Goal: Task Accomplishment & Management: Complete application form

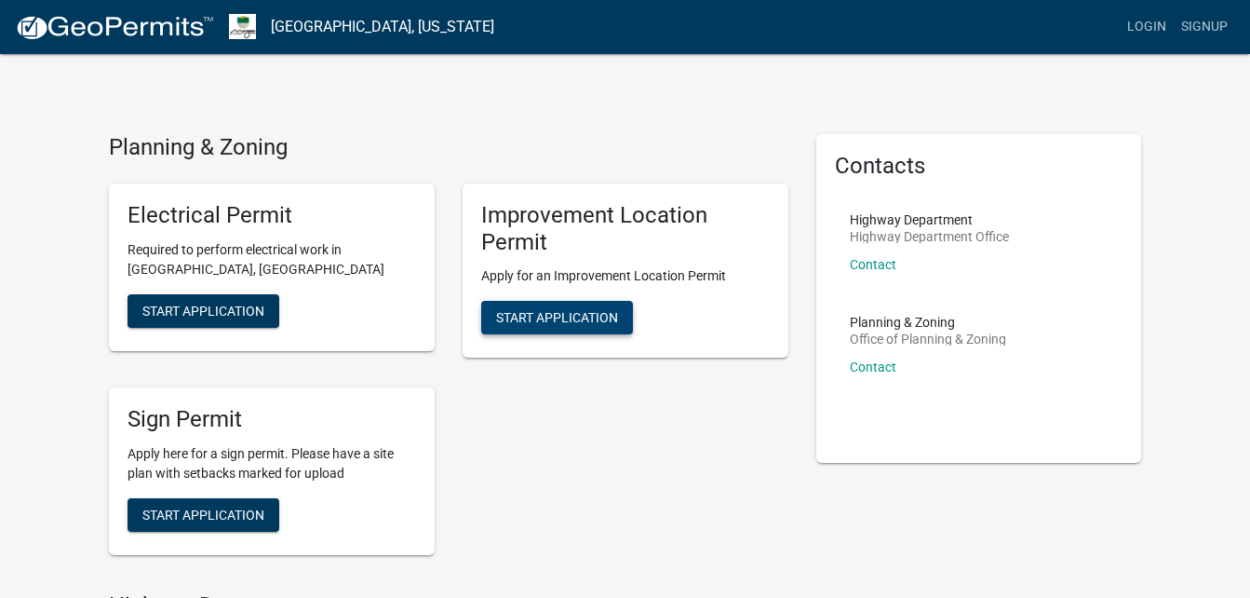
click at [562, 317] on span "Start Application" at bounding box center [557, 317] width 122 height 15
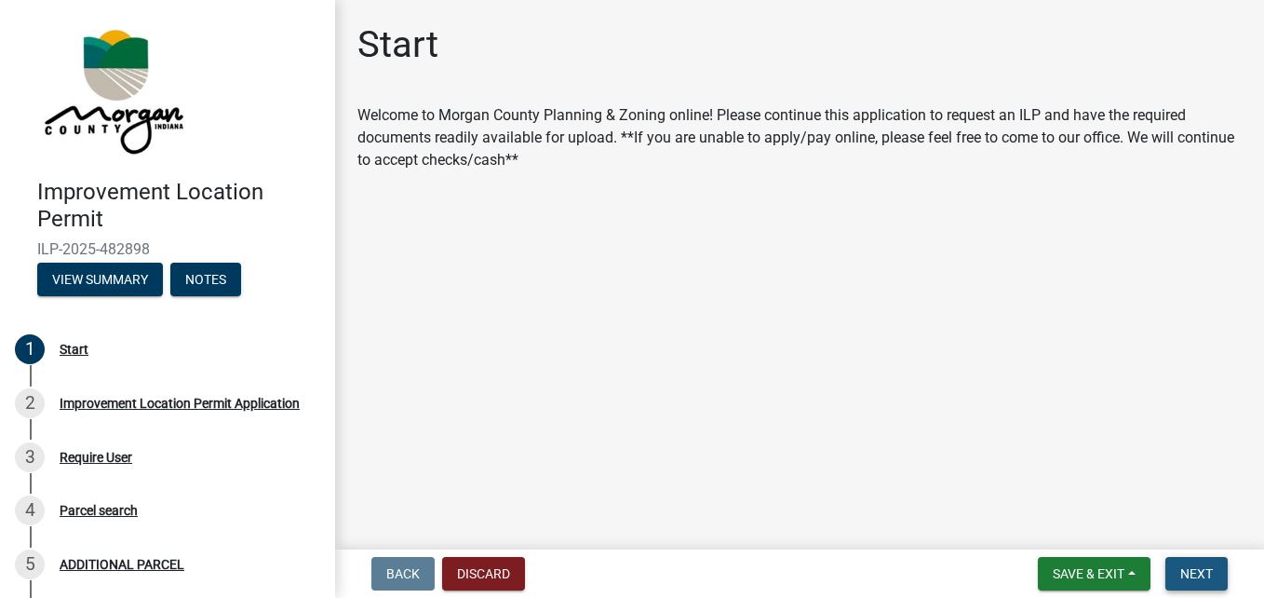
click at [1213, 568] on span "Next" at bounding box center [1196, 573] width 33 height 15
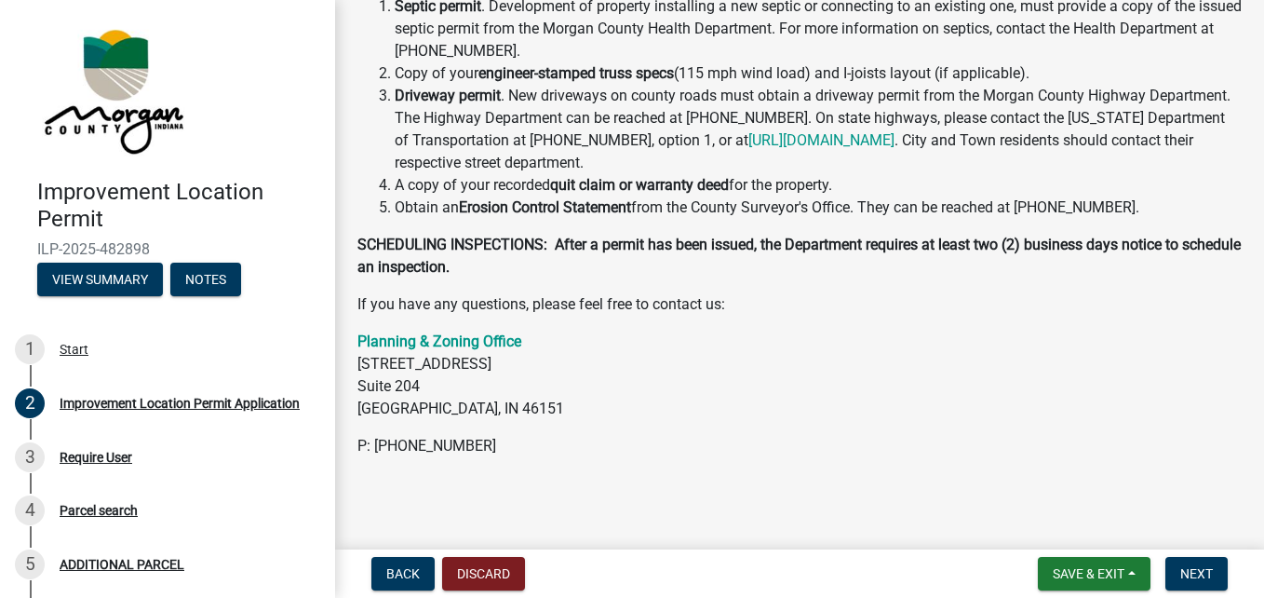
scroll to position [571, 0]
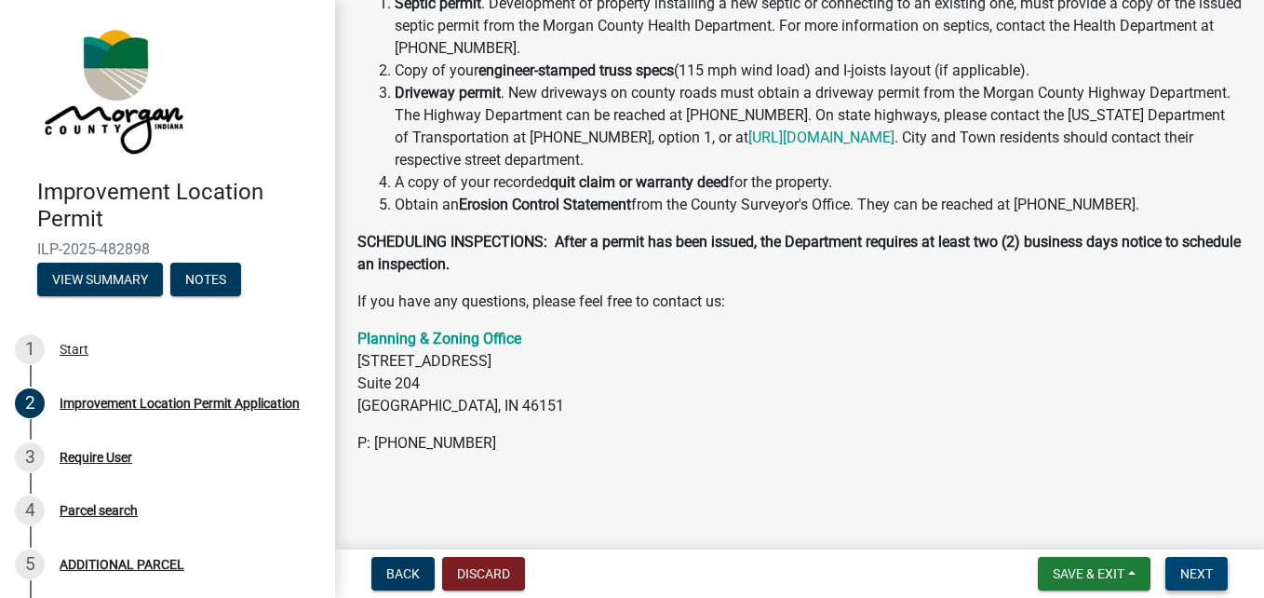
click at [1184, 573] on span "Next" at bounding box center [1196, 573] width 33 height 15
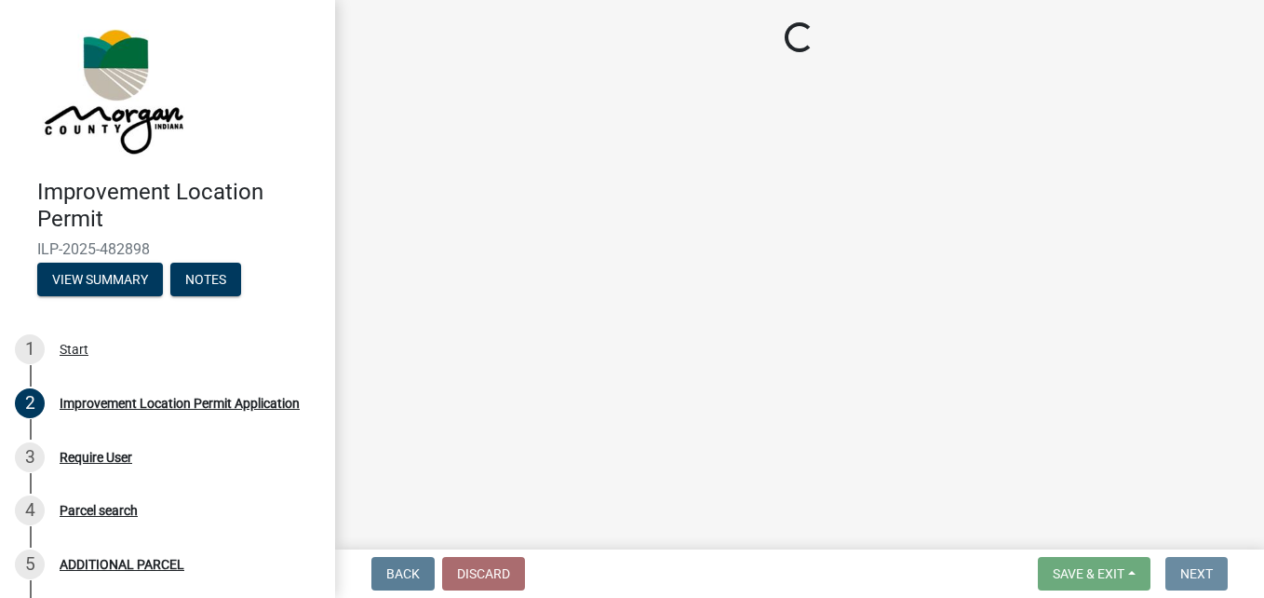
scroll to position [0, 0]
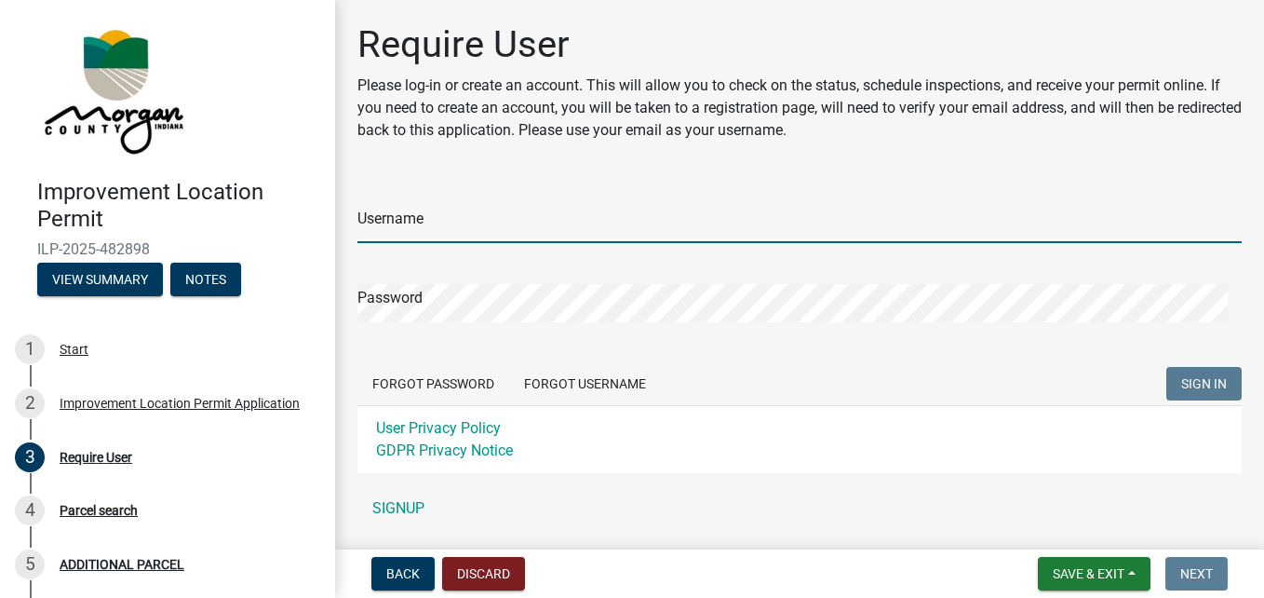
type input "jpoe0711"
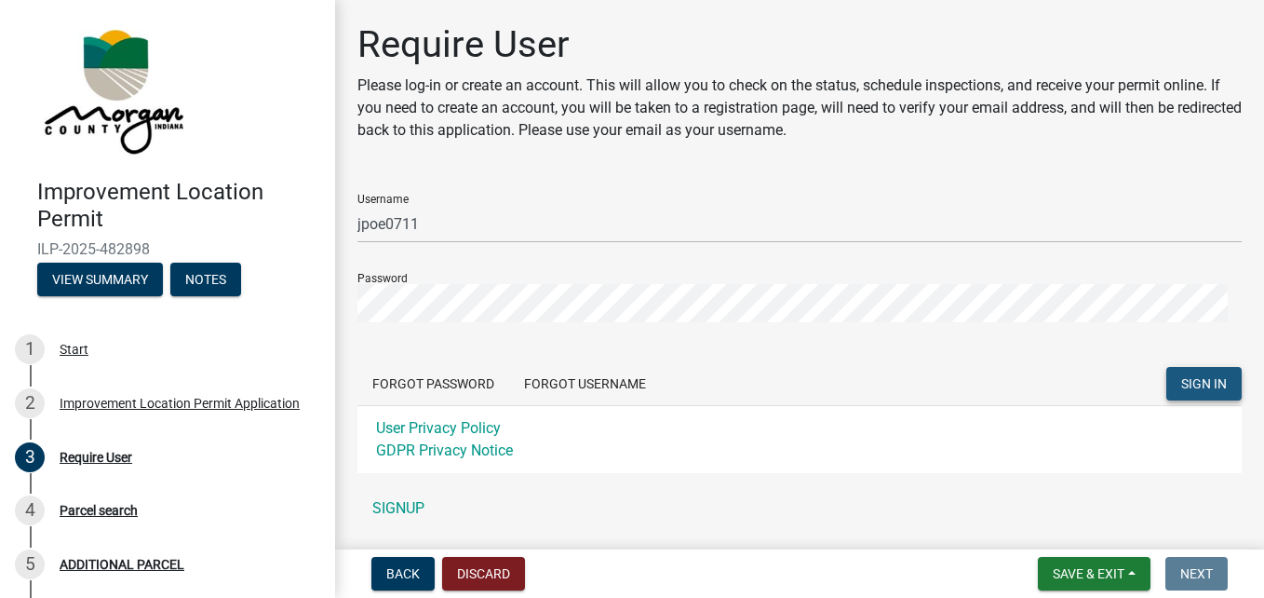
click at [1199, 384] on span "SIGN IN" at bounding box center [1204, 383] width 46 height 15
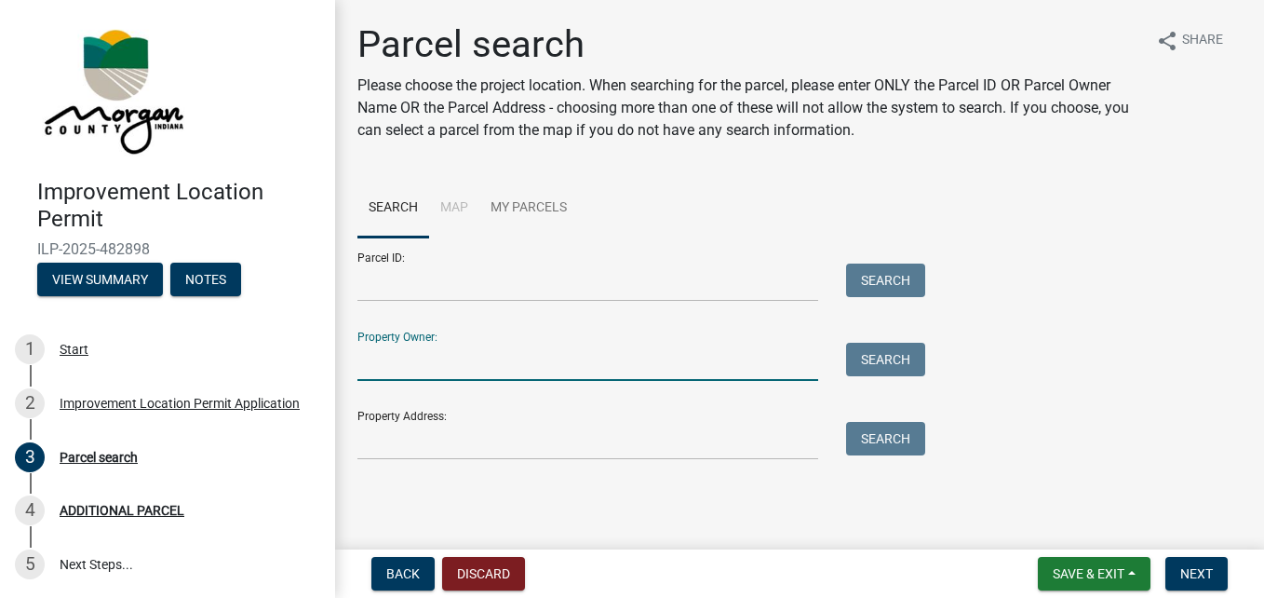
click at [385, 356] on input "Property Owner:" at bounding box center [587, 362] width 461 height 38
type input "fred poe"
type input "2951 S Glen Cove"
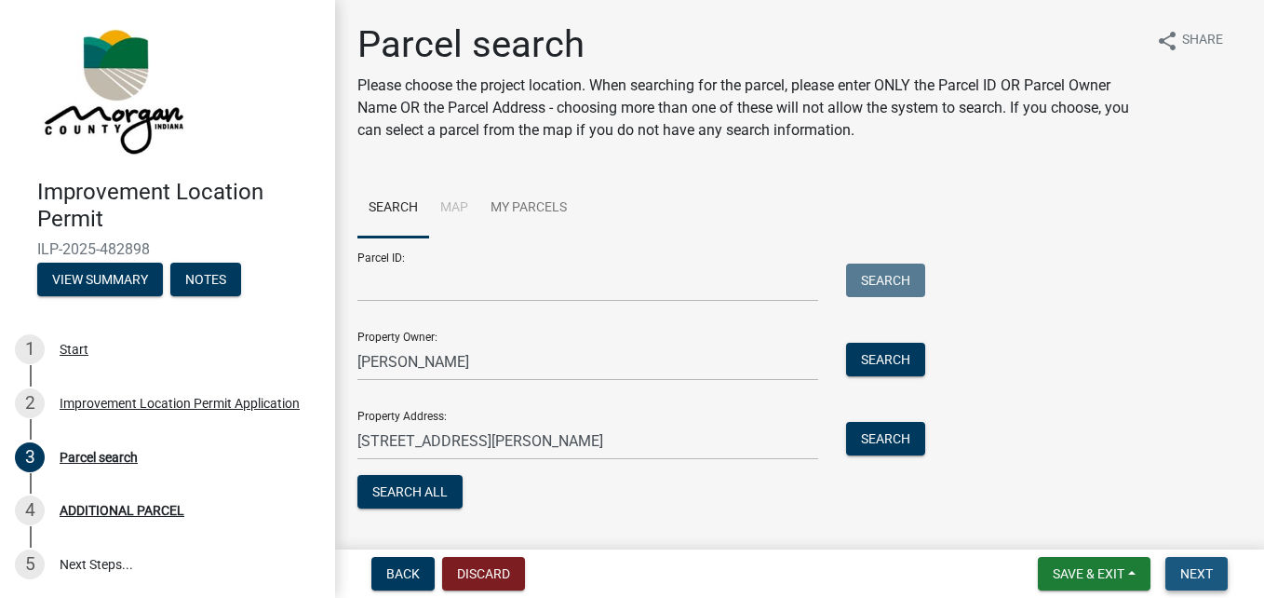
click at [1207, 568] on span "Next" at bounding box center [1196, 573] width 33 height 15
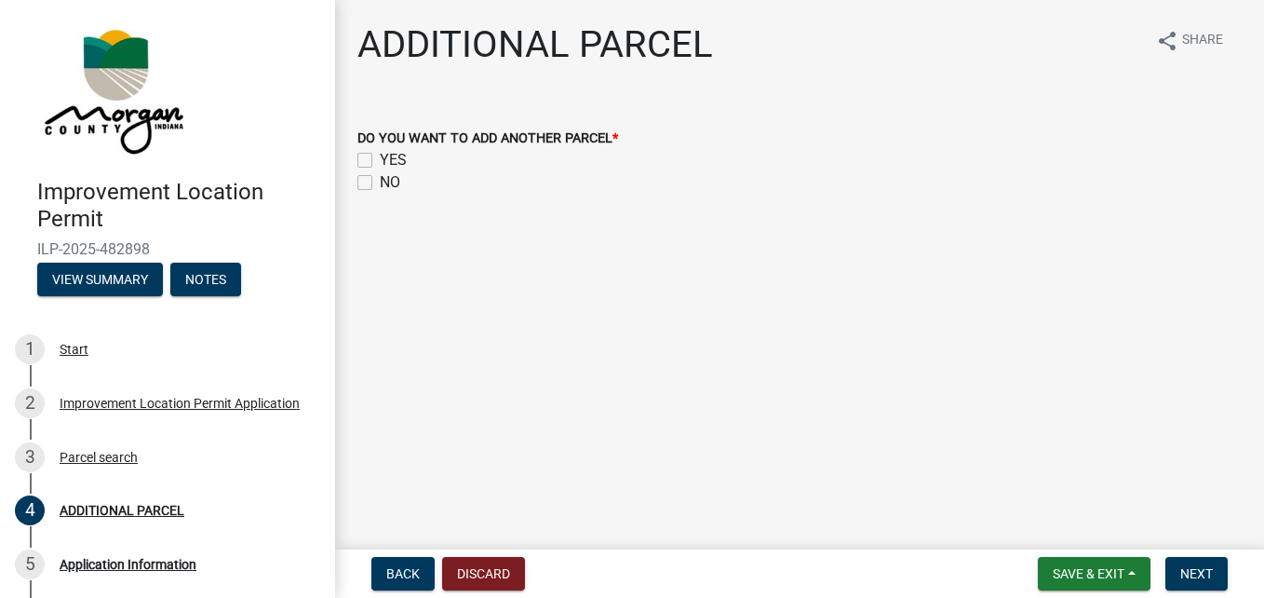
click at [380, 183] on label "NO" at bounding box center [390, 182] width 20 height 22
click at [380, 183] on input "NO" at bounding box center [386, 177] width 12 height 12
checkbox input "true"
checkbox input "false"
checkbox input "true"
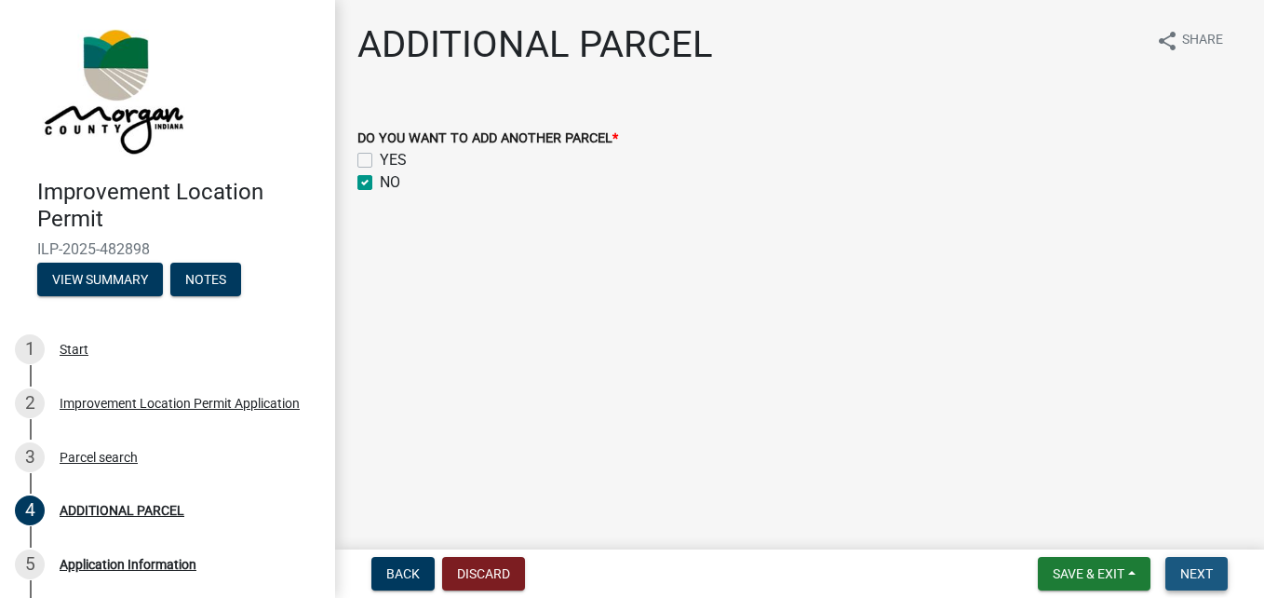
click at [1213, 575] on span "Next" at bounding box center [1196, 573] width 33 height 15
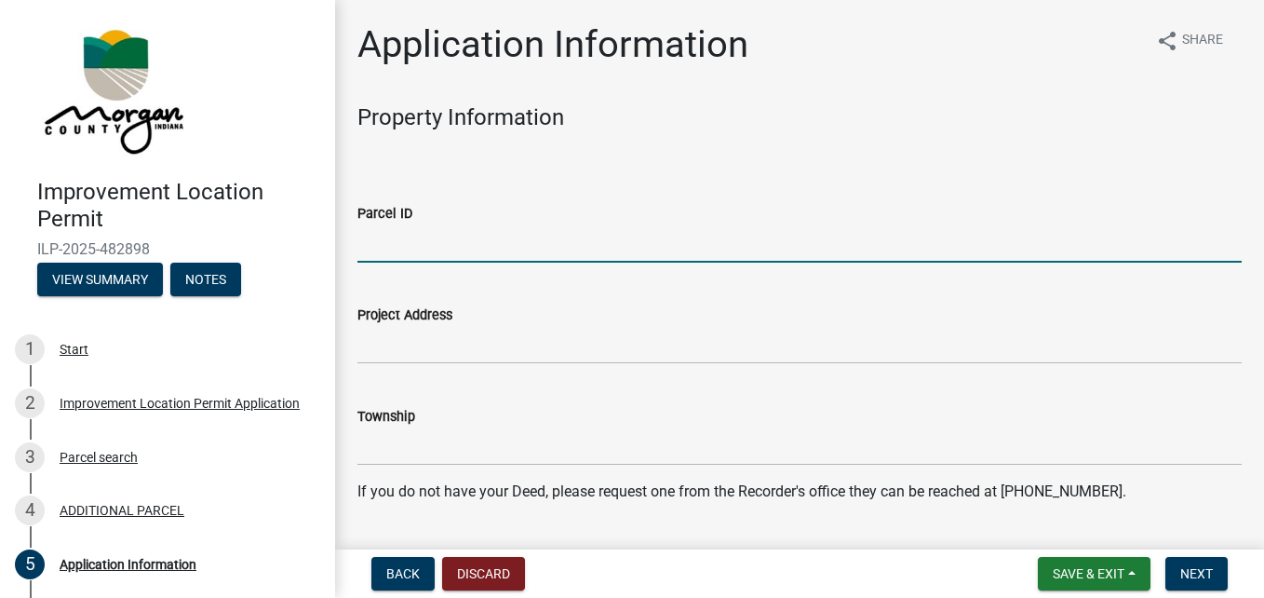
click at [397, 248] on input "Parcel ID" at bounding box center [799, 243] width 884 height 38
type input "Lot 385-386 Painted hills subdivision"
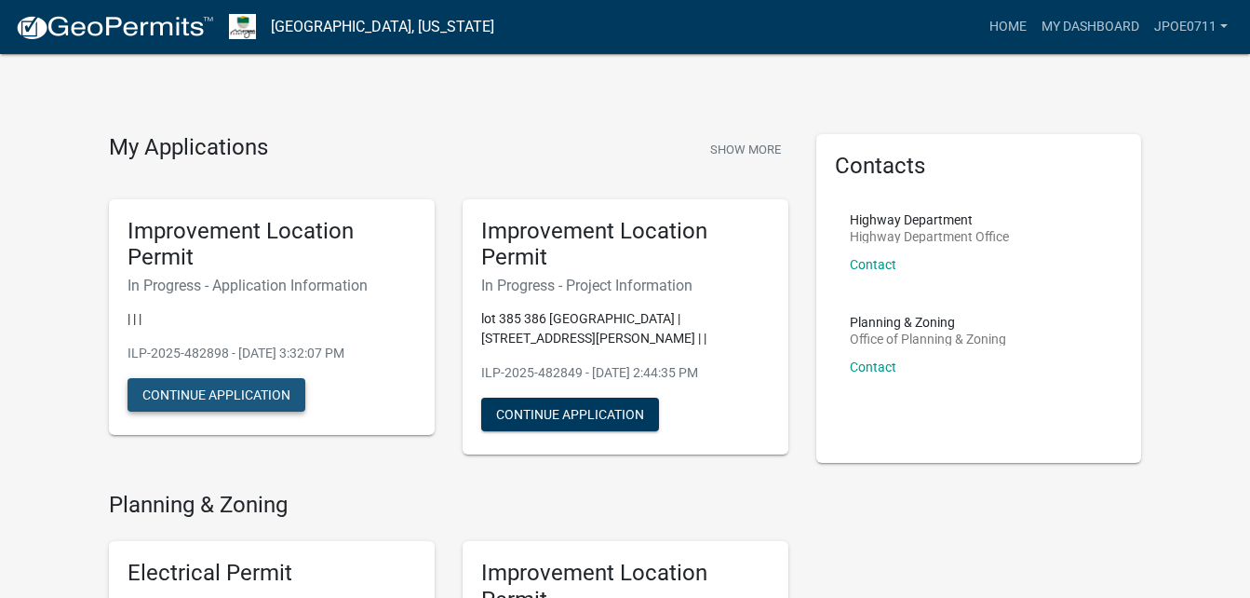
click at [219, 391] on button "Continue Application" at bounding box center [217, 395] width 178 height 34
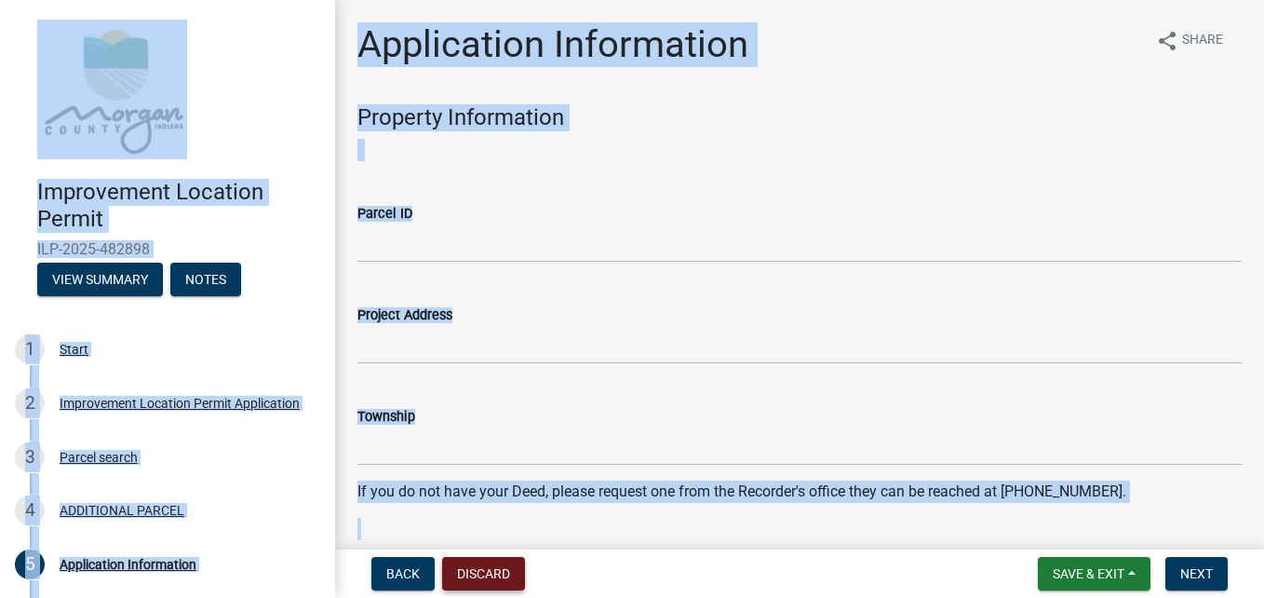
click at [467, 577] on button "Discard" at bounding box center [483, 574] width 83 height 34
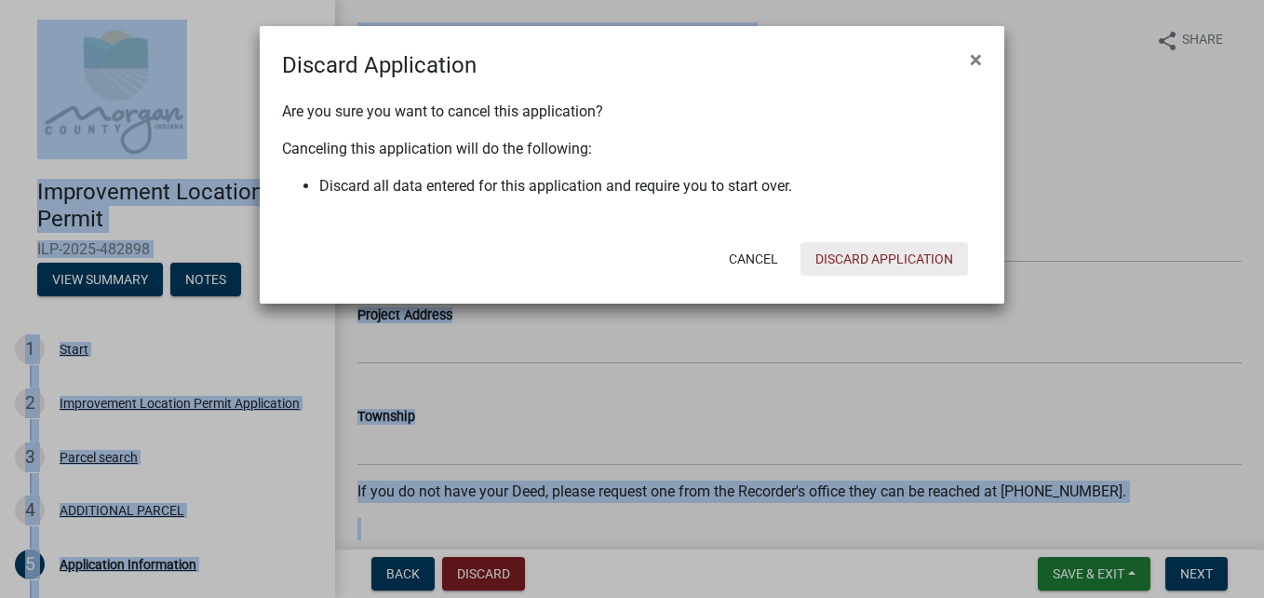
click at [896, 258] on button "Discard Application" at bounding box center [885, 259] width 168 height 34
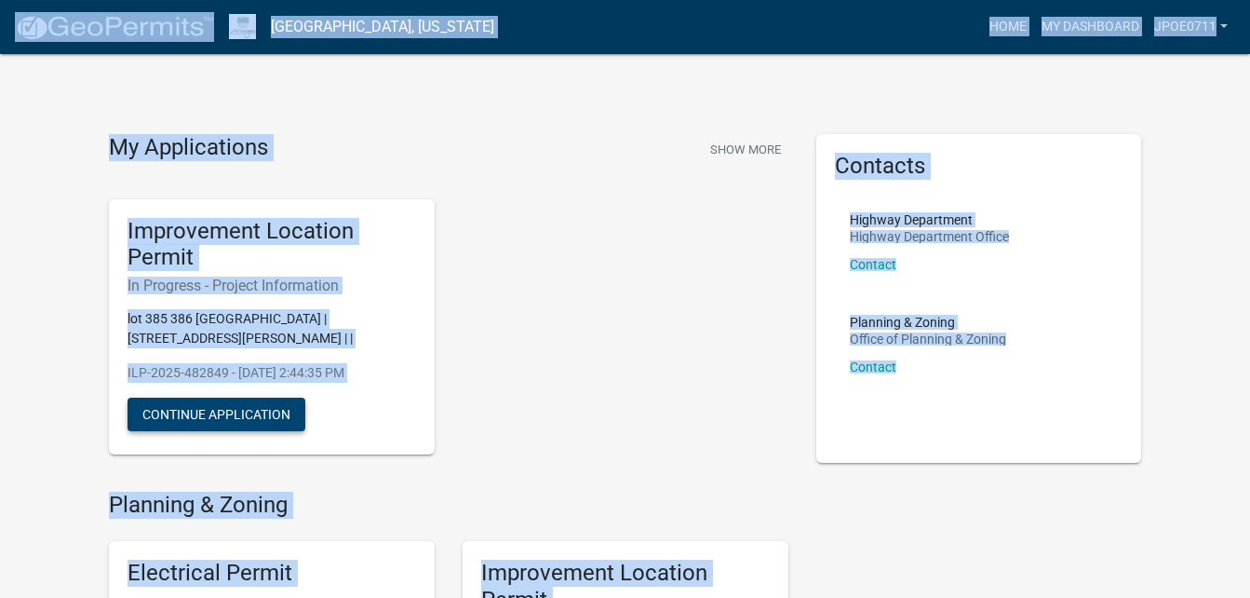
click at [271, 417] on button "Continue Application" at bounding box center [217, 415] width 178 height 34
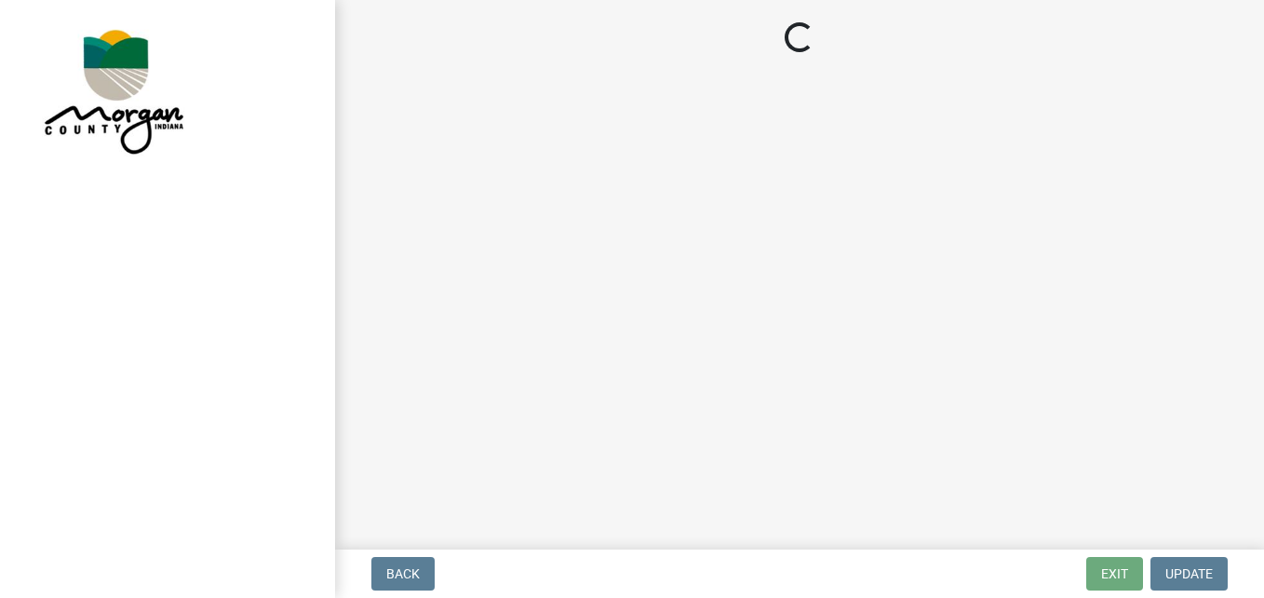
click at [271, 417] on div at bounding box center [167, 299] width 335 height 598
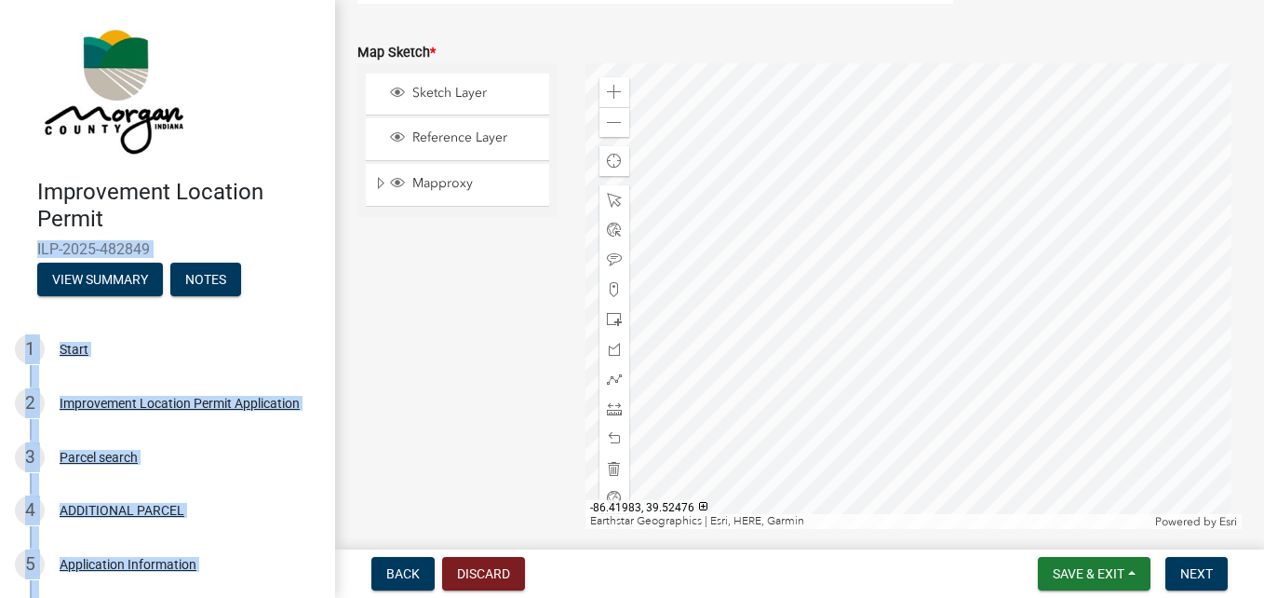
scroll to position [4096, 0]
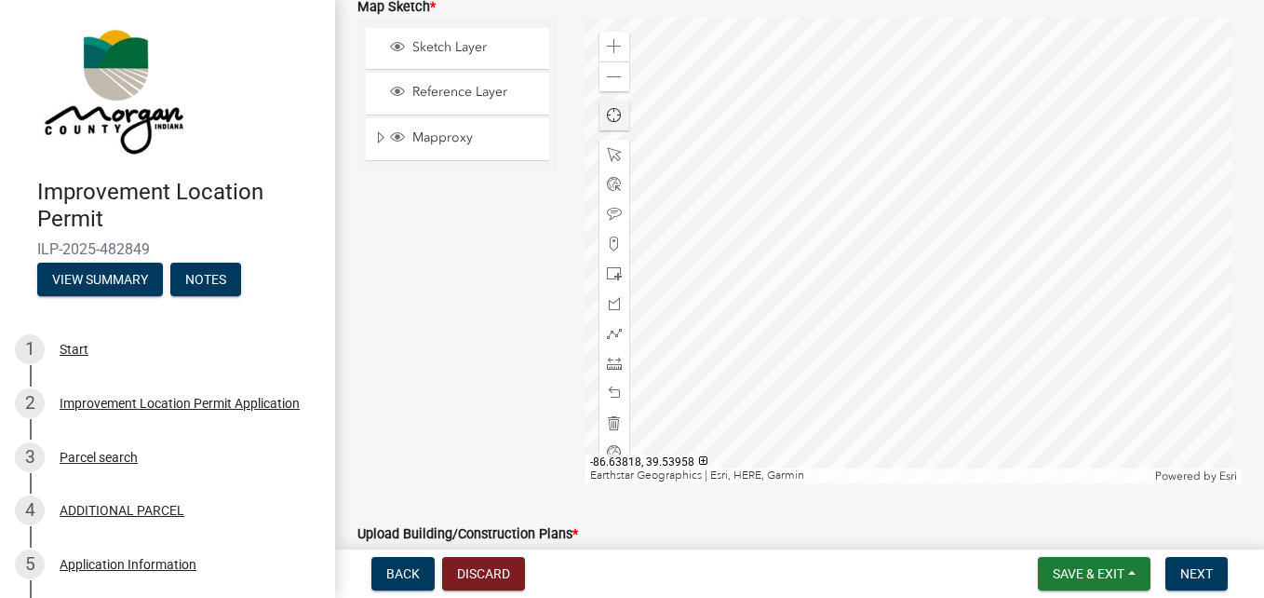
click at [613, 110] on span "Find my location" at bounding box center [614, 115] width 15 height 15
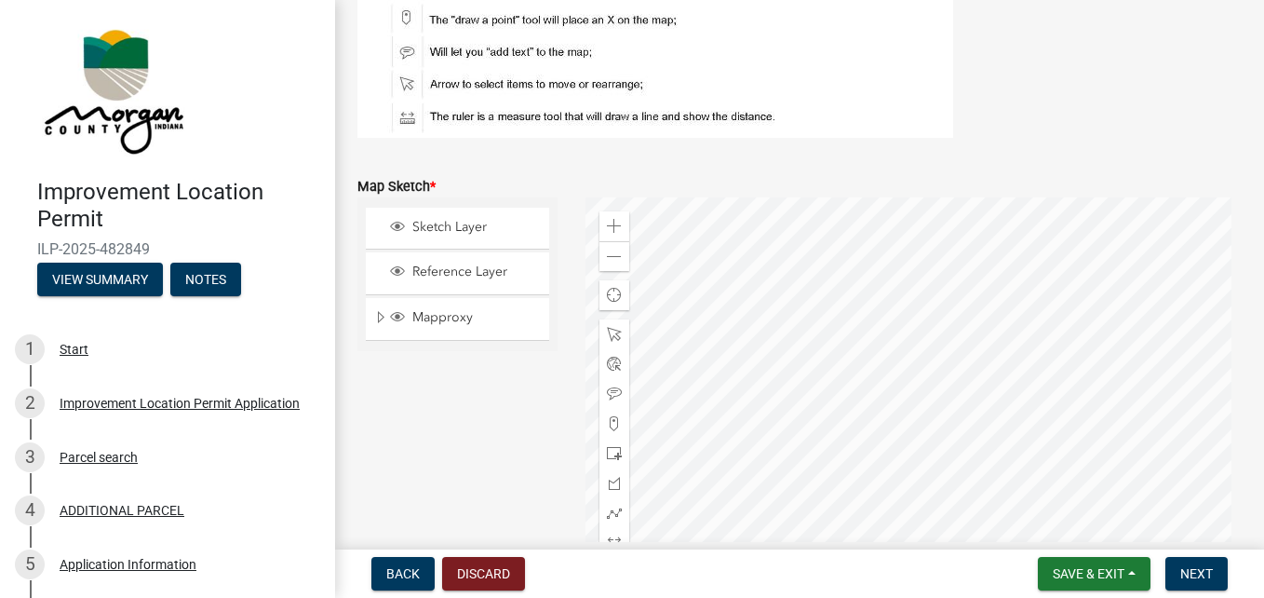
scroll to position [3910, 0]
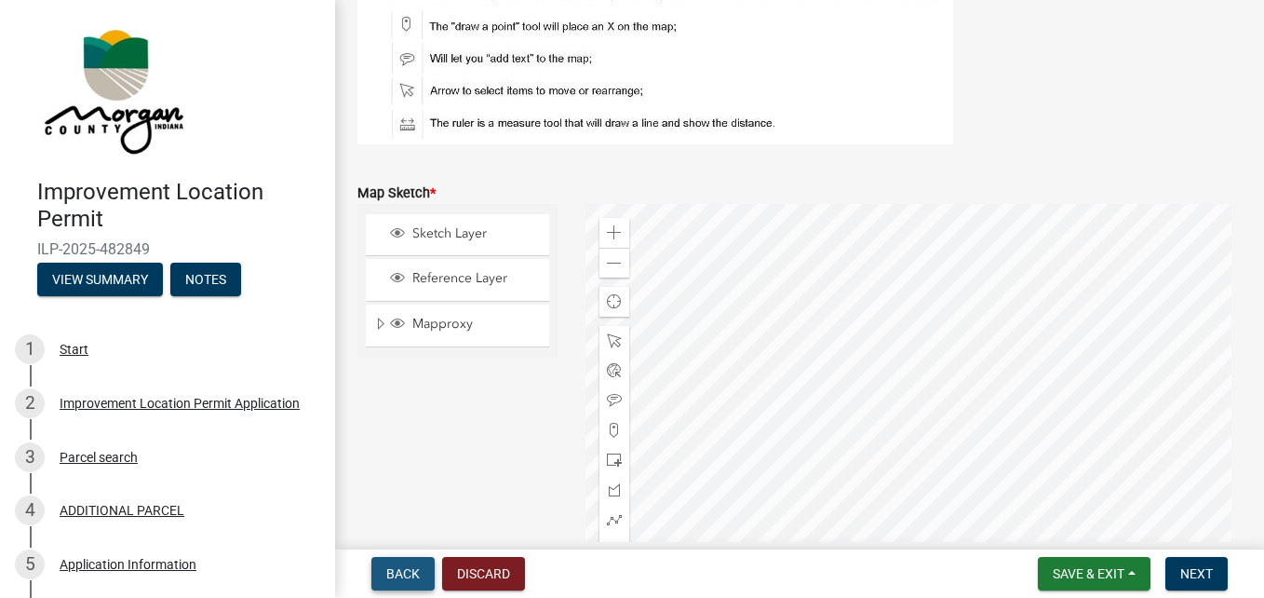
click at [402, 573] on span "Back" at bounding box center [403, 573] width 34 height 15
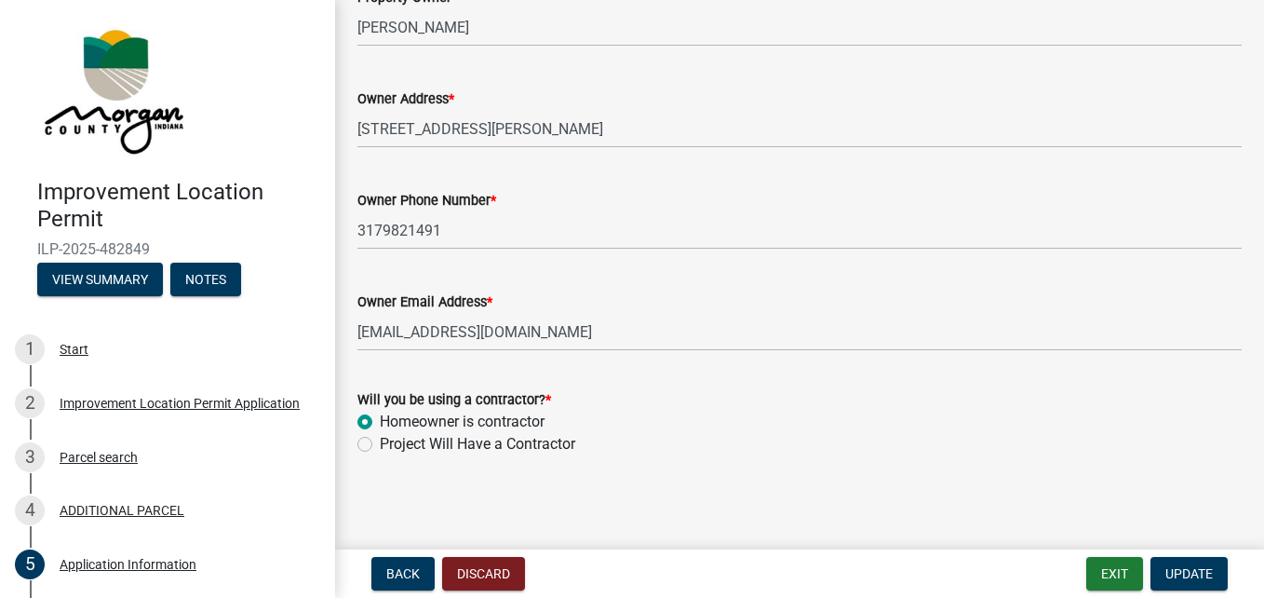
scroll to position [991, 0]
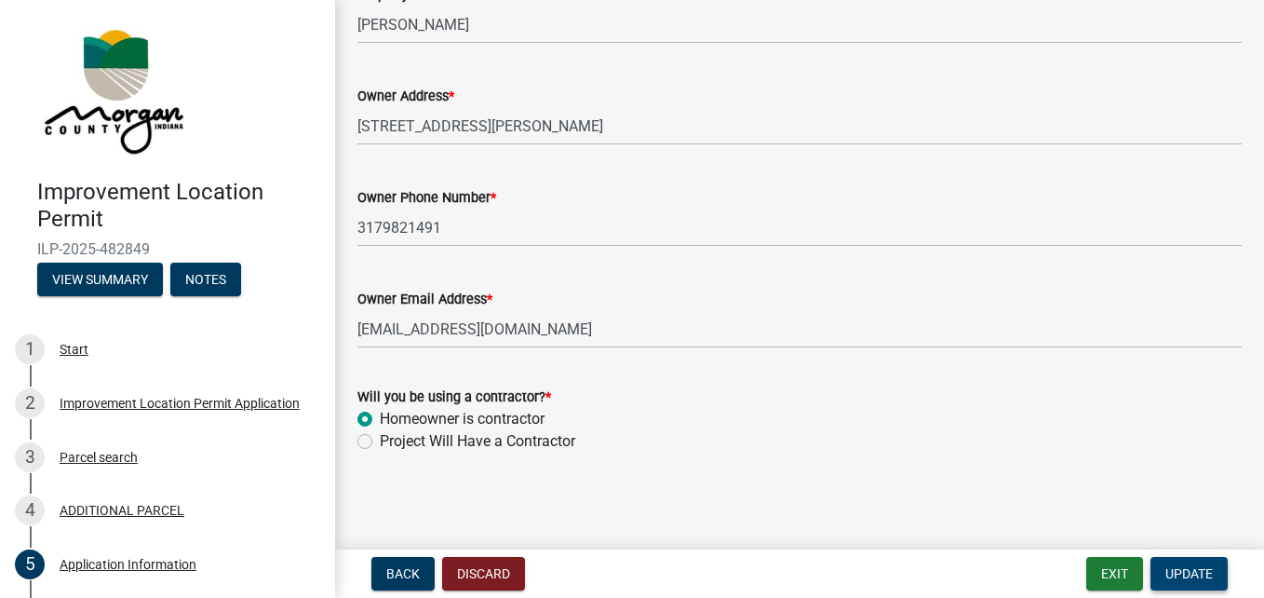
click at [1208, 563] on button "Update" at bounding box center [1189, 574] width 77 height 34
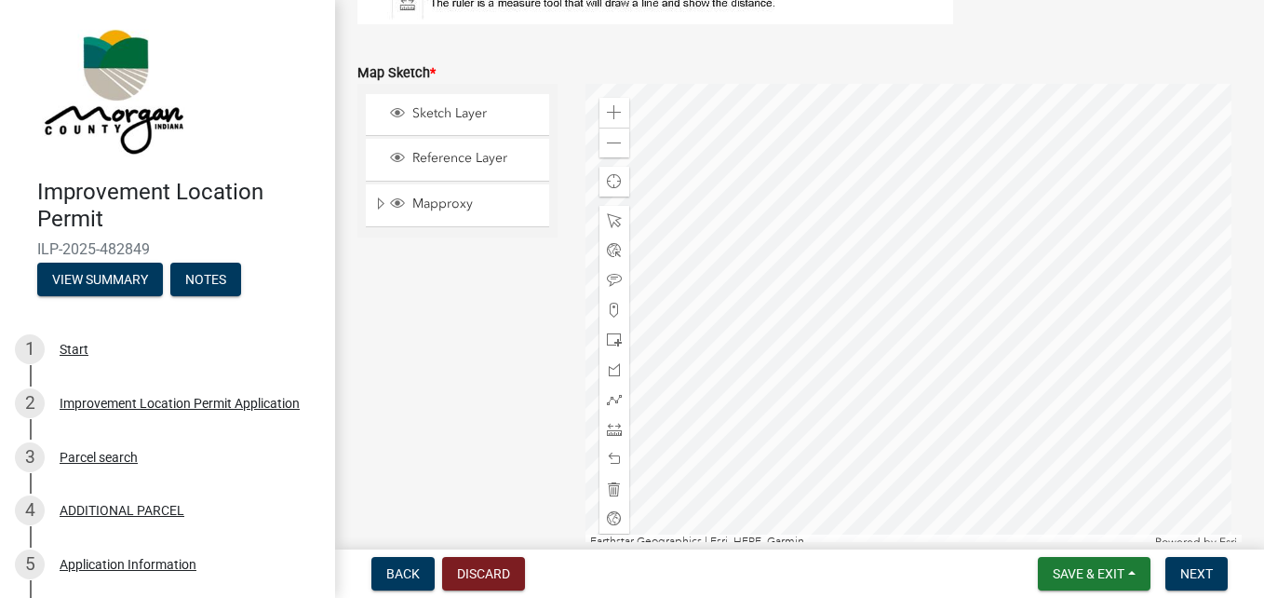
scroll to position [3996, 0]
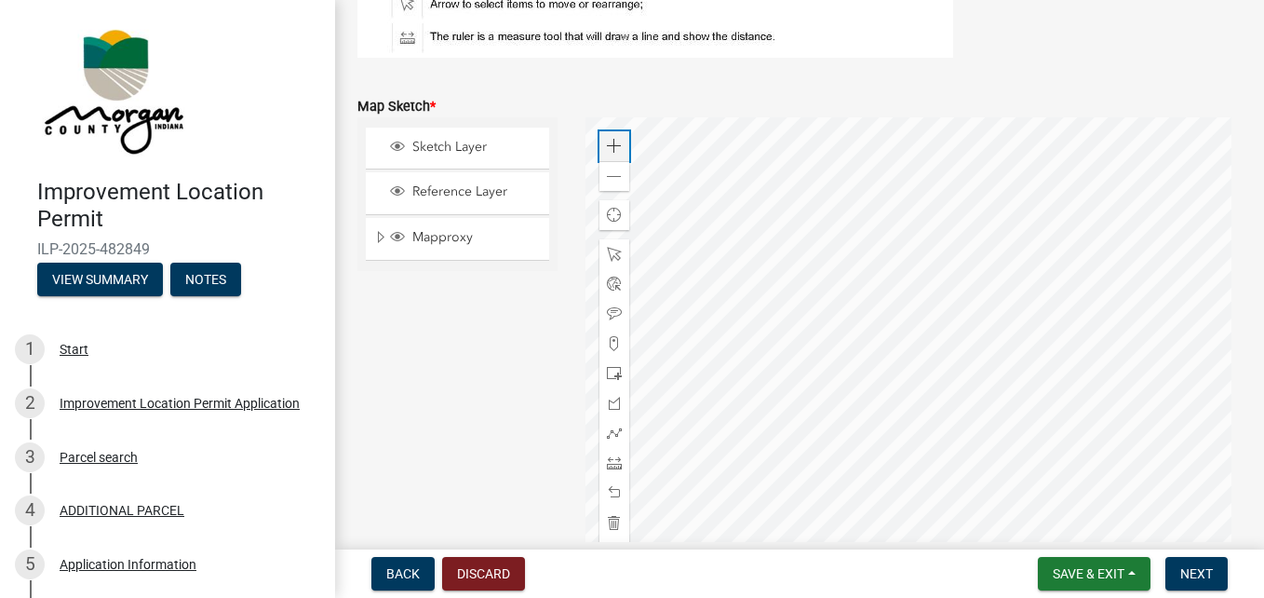
click at [612, 149] on span at bounding box center [614, 146] width 15 height 15
click at [604, 138] on div "Zoom in" at bounding box center [615, 146] width 30 height 30
click at [508, 196] on span "Reference Layer" at bounding box center [475, 191] width 135 height 17
click at [613, 425] on span at bounding box center [614, 432] width 15 height 15
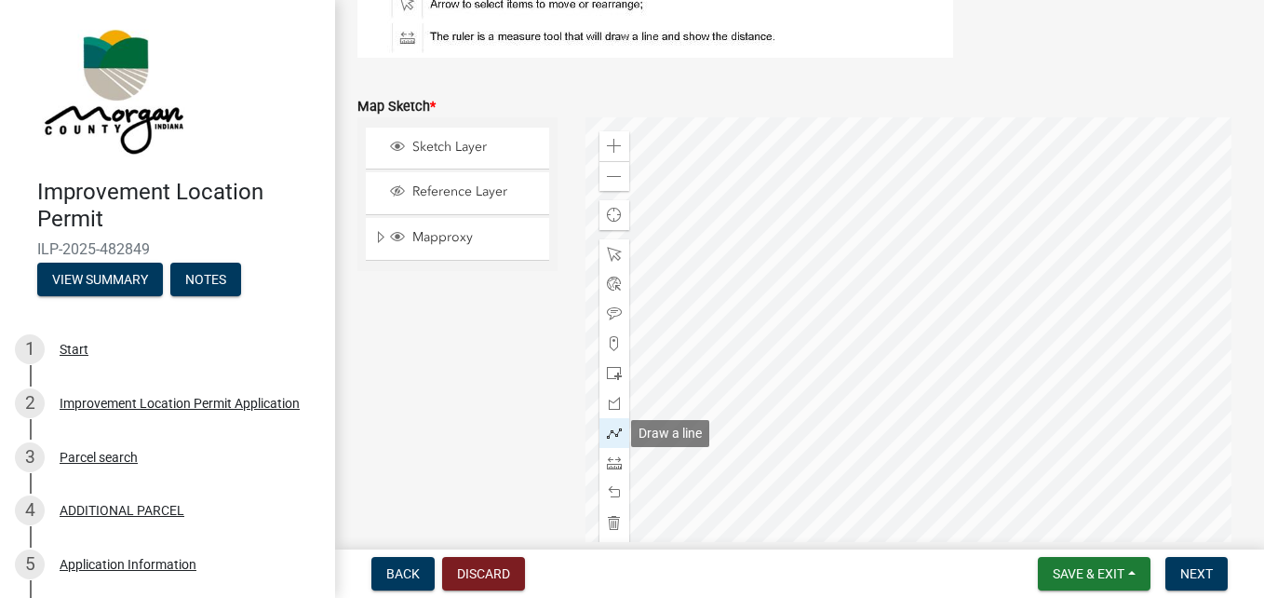
scroll to position [4037, 0]
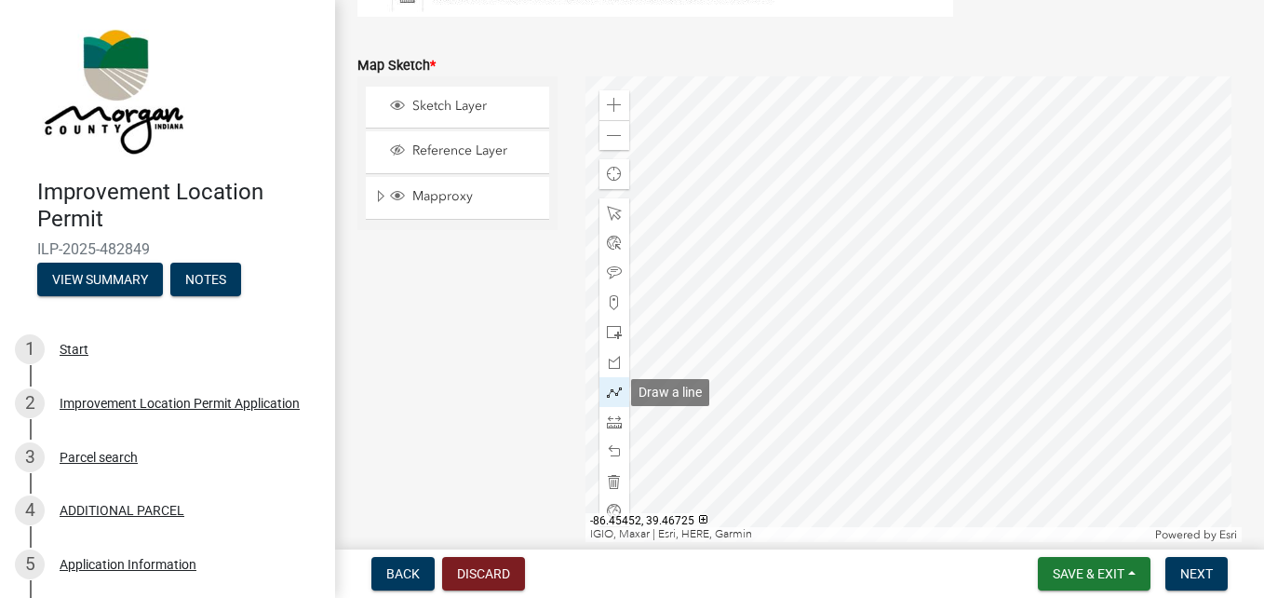
click at [611, 391] on span at bounding box center [614, 391] width 15 height 15
click at [609, 392] on span at bounding box center [614, 391] width 15 height 15
click at [938, 351] on div at bounding box center [914, 308] width 656 height 465
click at [960, 343] on div at bounding box center [914, 308] width 656 height 465
click at [708, 422] on div at bounding box center [914, 308] width 656 height 465
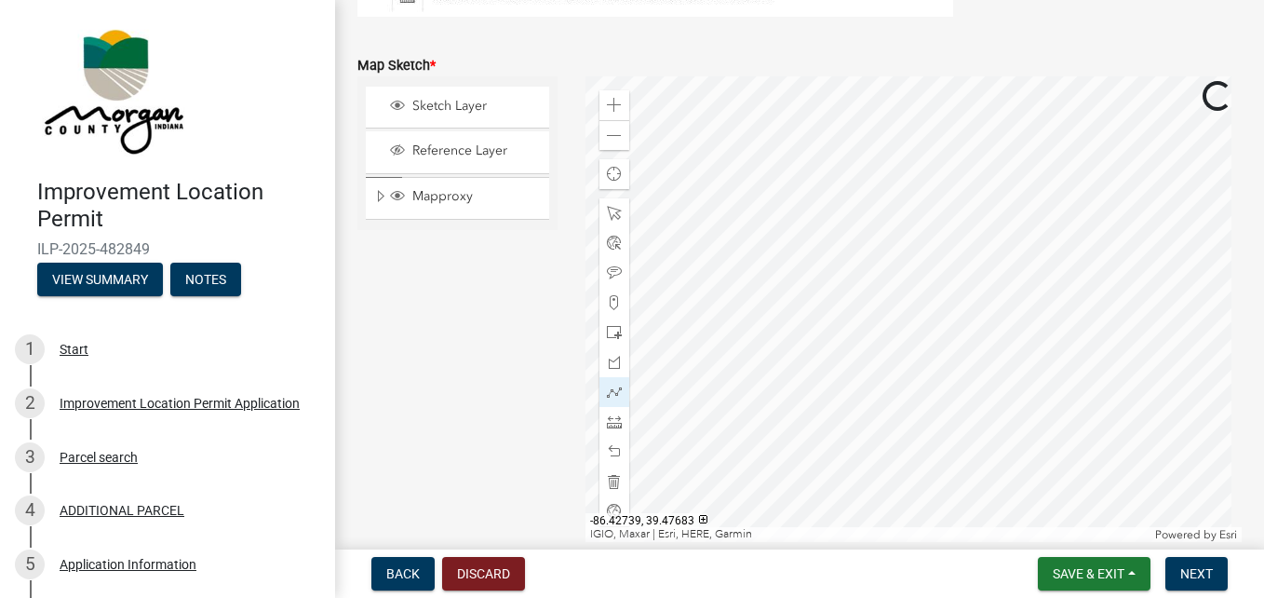
click at [667, 165] on div at bounding box center [914, 308] width 656 height 465
click at [802, 528] on div at bounding box center [914, 308] width 656 height 465
click at [1154, 478] on div at bounding box center [914, 308] width 656 height 465
click at [919, 261] on div at bounding box center [914, 308] width 656 height 465
click at [882, 238] on div at bounding box center [914, 308] width 656 height 465
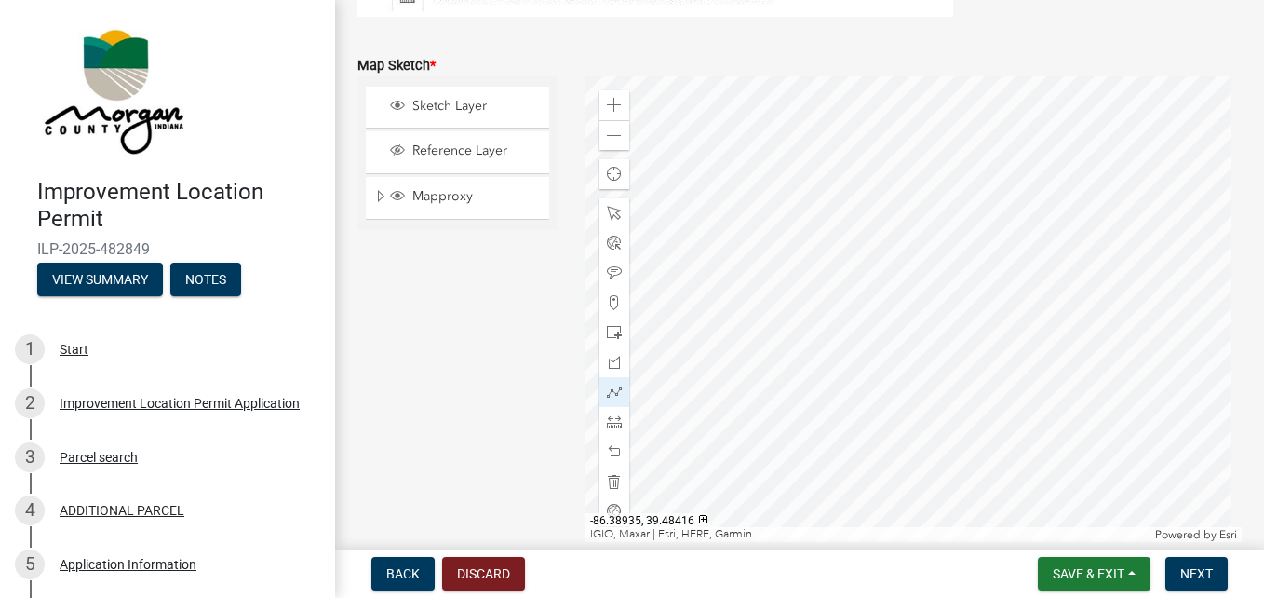
click at [863, 268] on div at bounding box center [914, 308] width 656 height 465
click at [847, 290] on div at bounding box center [914, 308] width 656 height 465
click at [821, 264] on div at bounding box center [914, 308] width 656 height 465
click at [844, 250] on div at bounding box center [914, 308] width 656 height 465
click at [1088, 567] on span "Save & Exit" at bounding box center [1089, 573] width 72 height 15
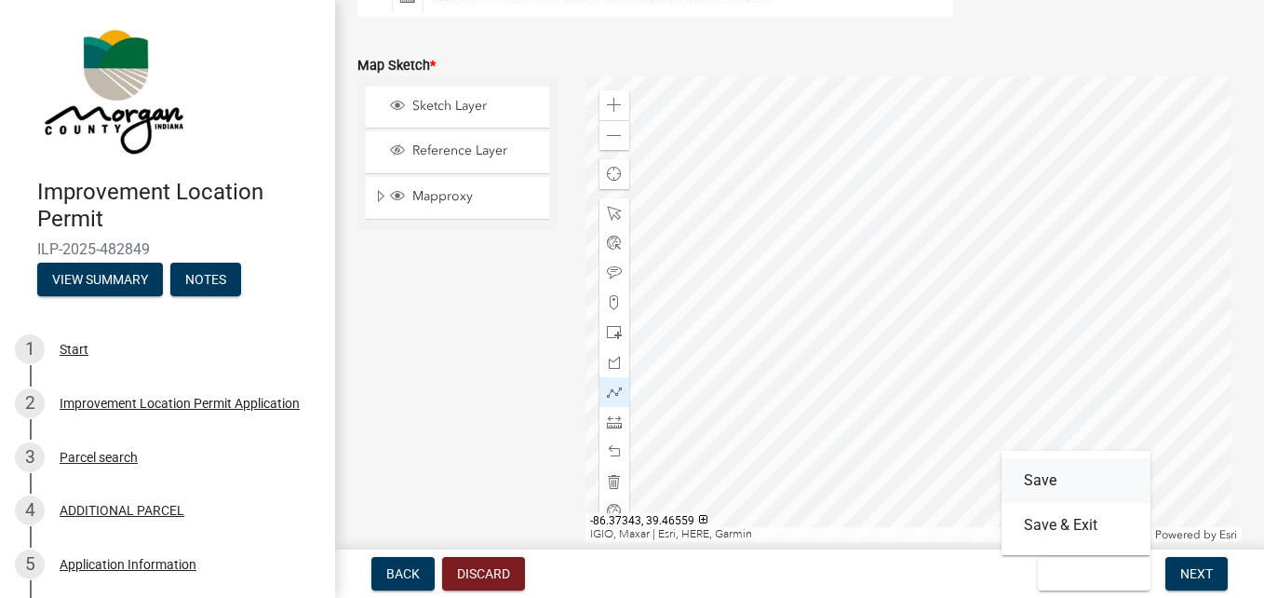
click at [1044, 472] on button "Save" at bounding box center [1076, 480] width 149 height 45
click at [1206, 574] on span "Next" at bounding box center [1196, 573] width 33 height 15
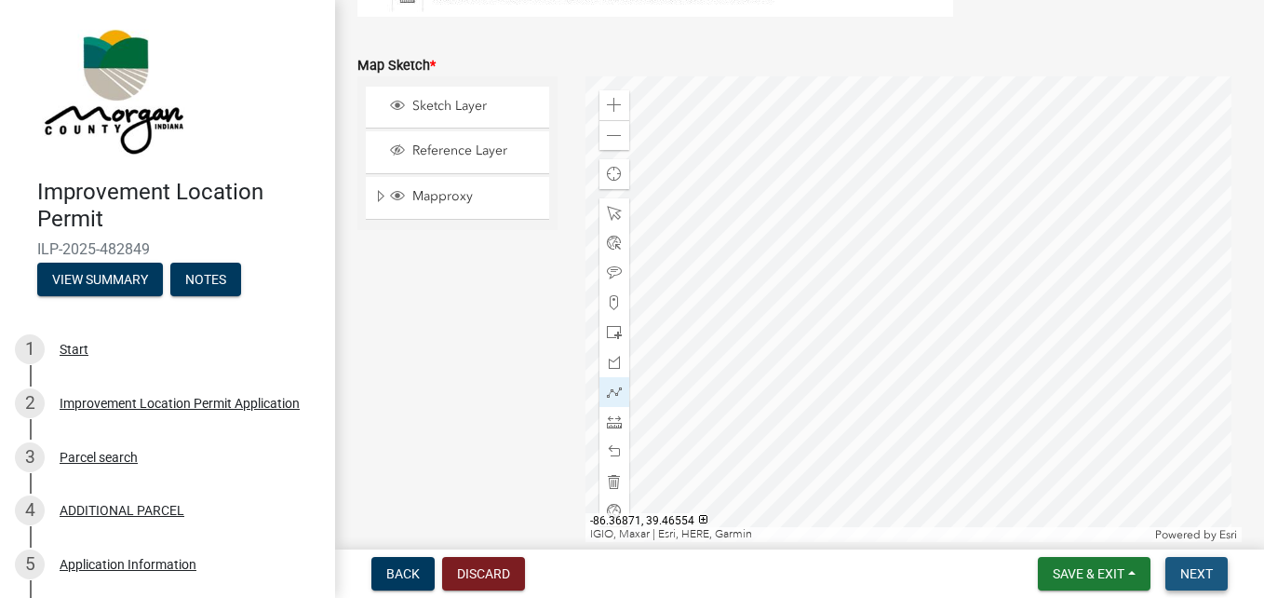
scroll to position [4171, 0]
click at [605, 141] on div "Zoom out" at bounding box center [615, 135] width 30 height 30
click at [869, 292] on div at bounding box center [914, 308] width 656 height 465
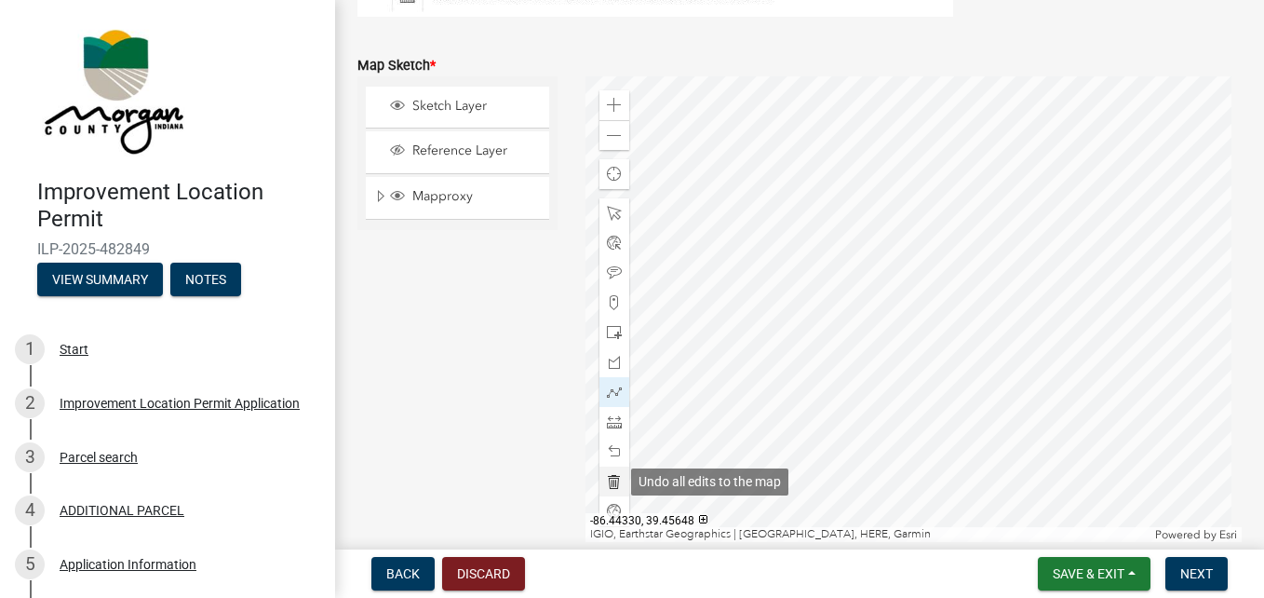
click at [612, 479] on span at bounding box center [614, 481] width 15 height 15
click at [1104, 574] on span "Save & Exit" at bounding box center [1089, 573] width 72 height 15
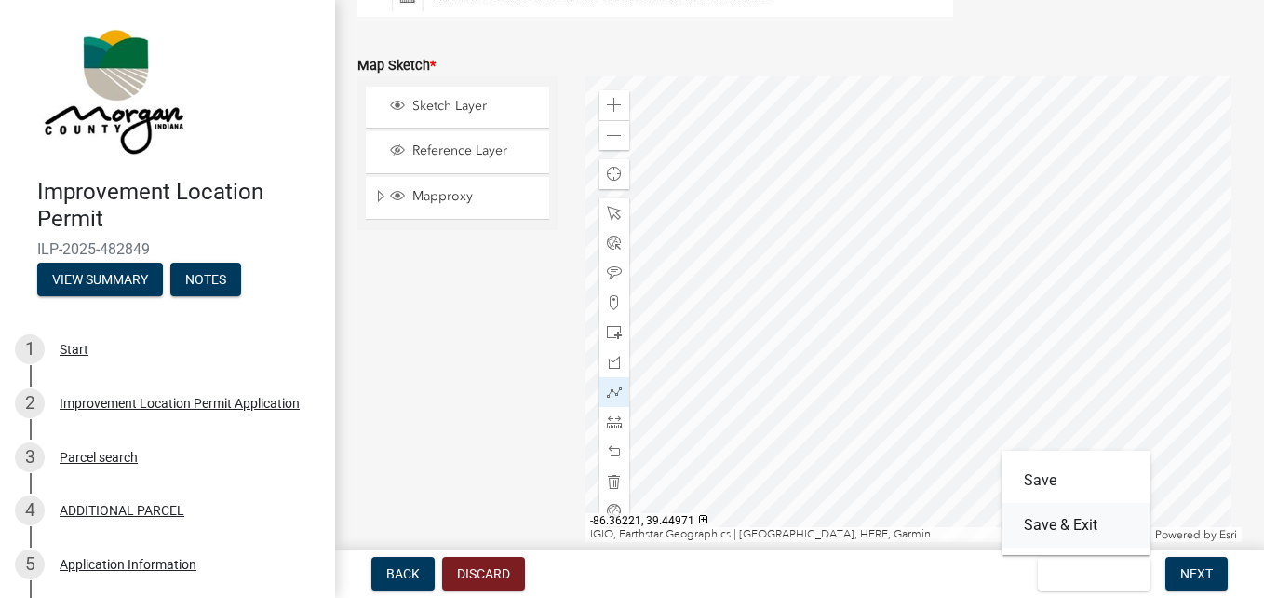
click at [1053, 528] on button "Save & Exit" at bounding box center [1076, 525] width 149 height 45
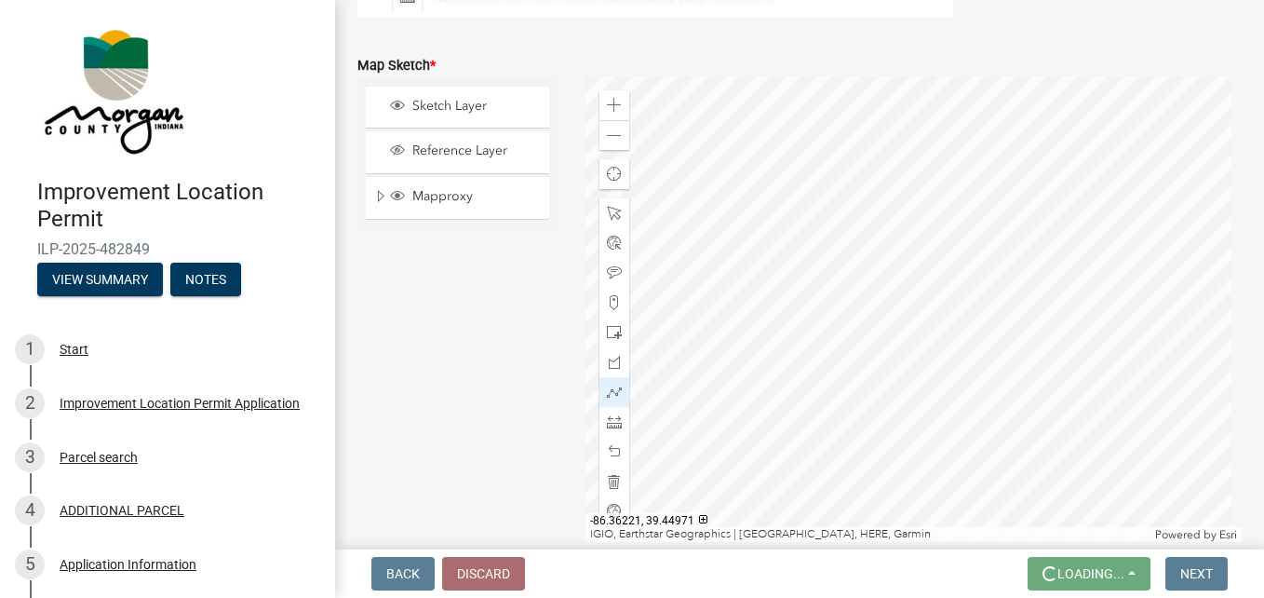
scroll to position [0, 0]
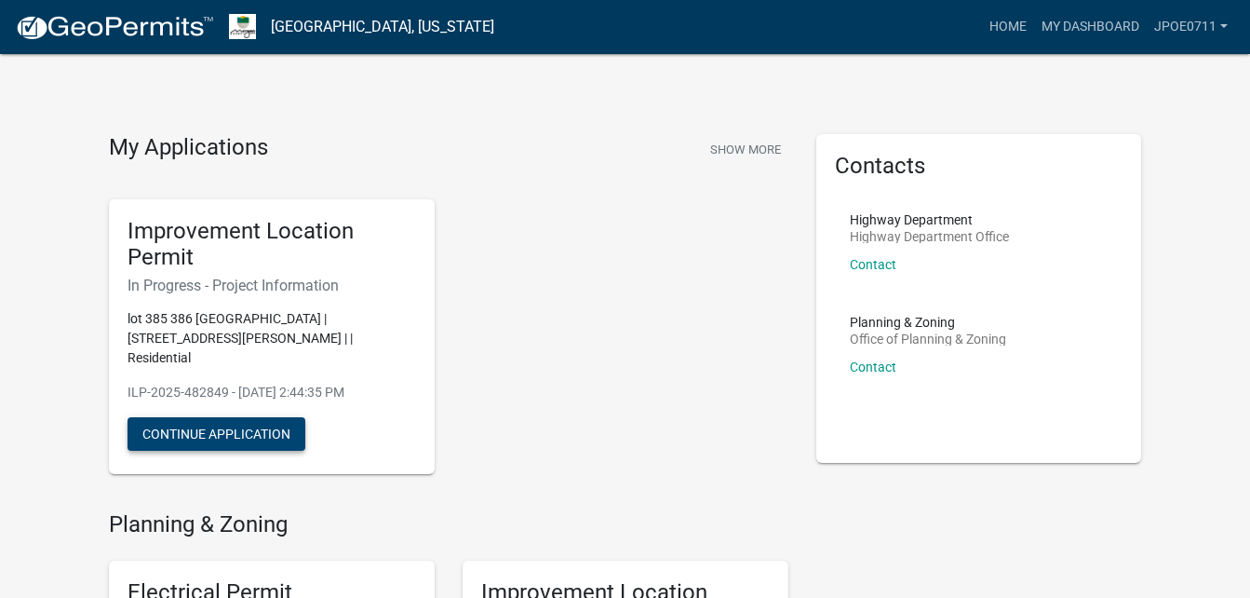
click at [250, 417] on button "Continue Application" at bounding box center [217, 434] width 178 height 34
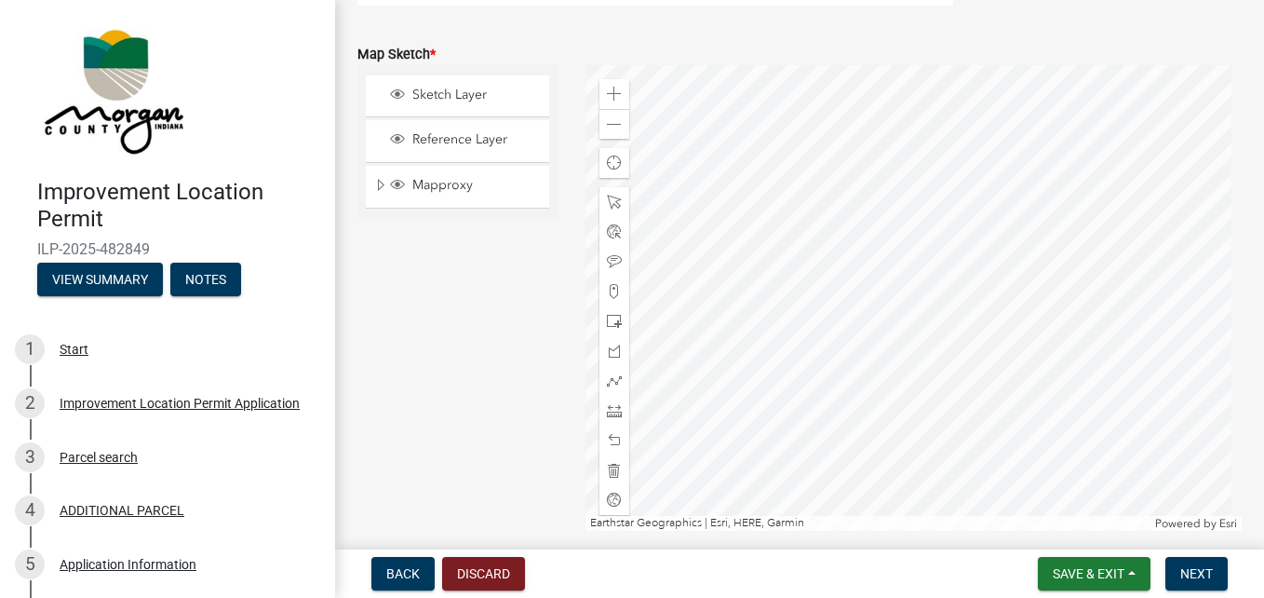
scroll to position [4096, 0]
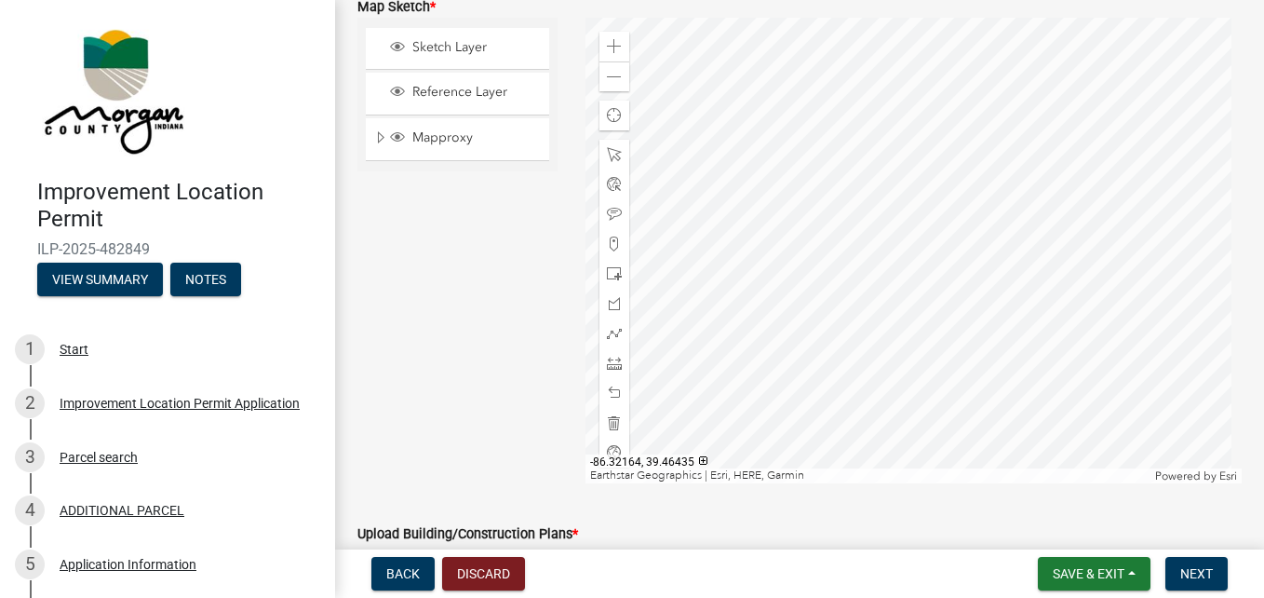
click at [941, 345] on div at bounding box center [914, 250] width 656 height 465
click at [887, 370] on div at bounding box center [914, 250] width 656 height 465
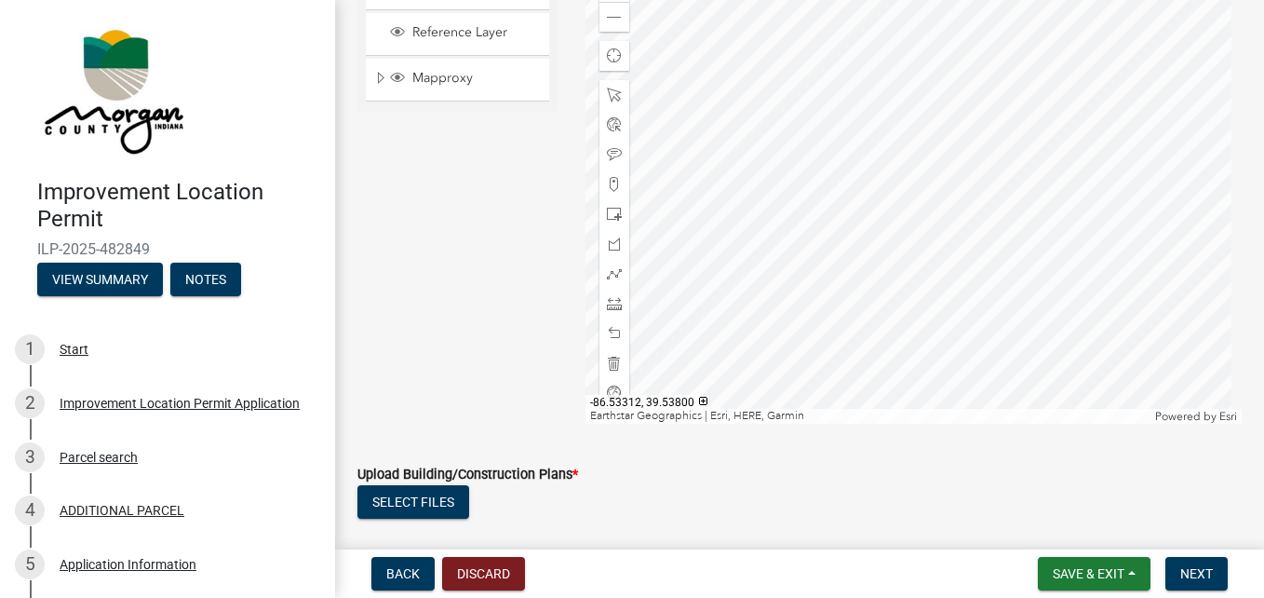
scroll to position [4189, 0]
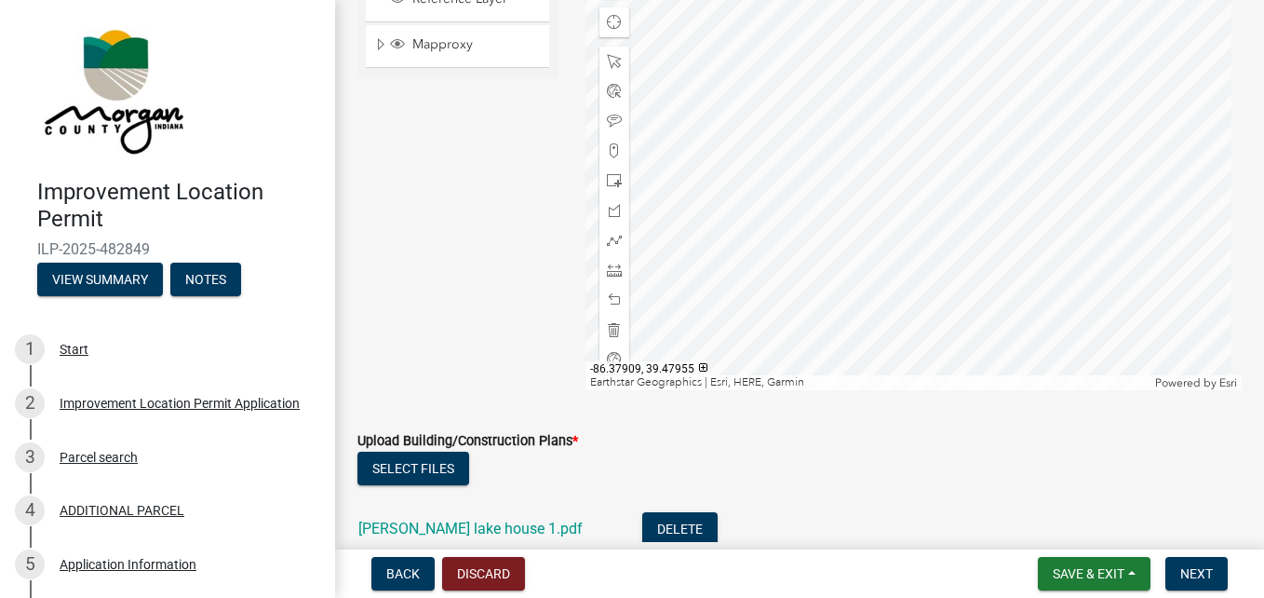
click at [847, 232] on div at bounding box center [914, 157] width 656 height 465
click at [846, 178] on div at bounding box center [914, 157] width 656 height 465
click at [607, 93] on span at bounding box center [614, 91] width 15 height 15
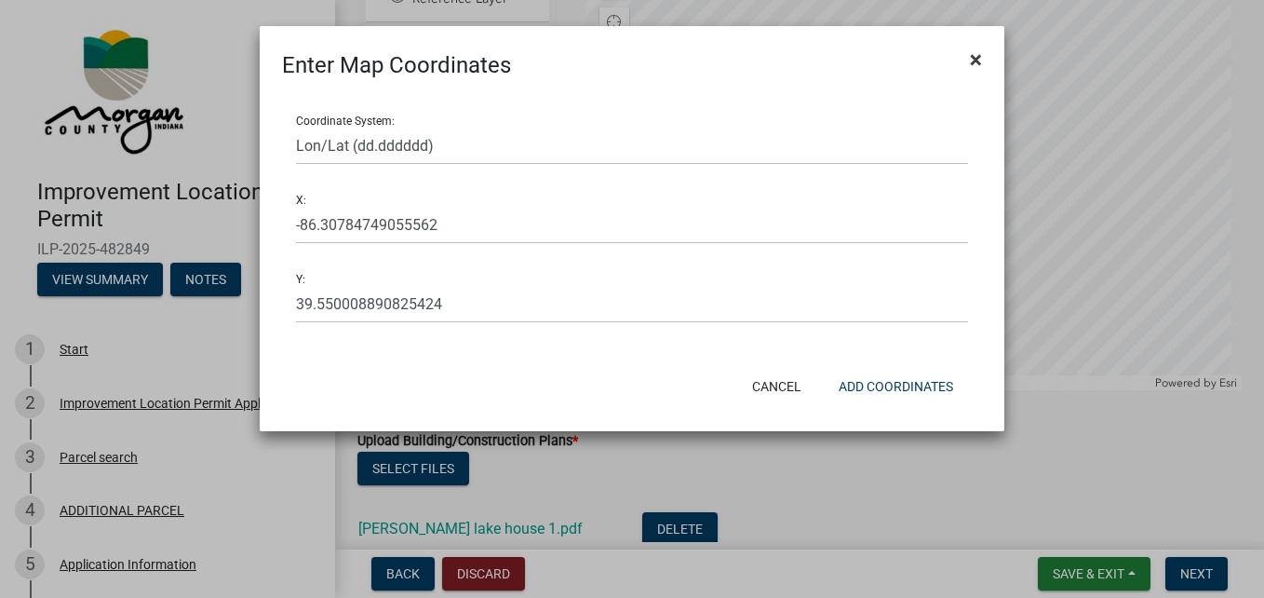
click at [979, 56] on span "×" at bounding box center [976, 60] width 12 height 26
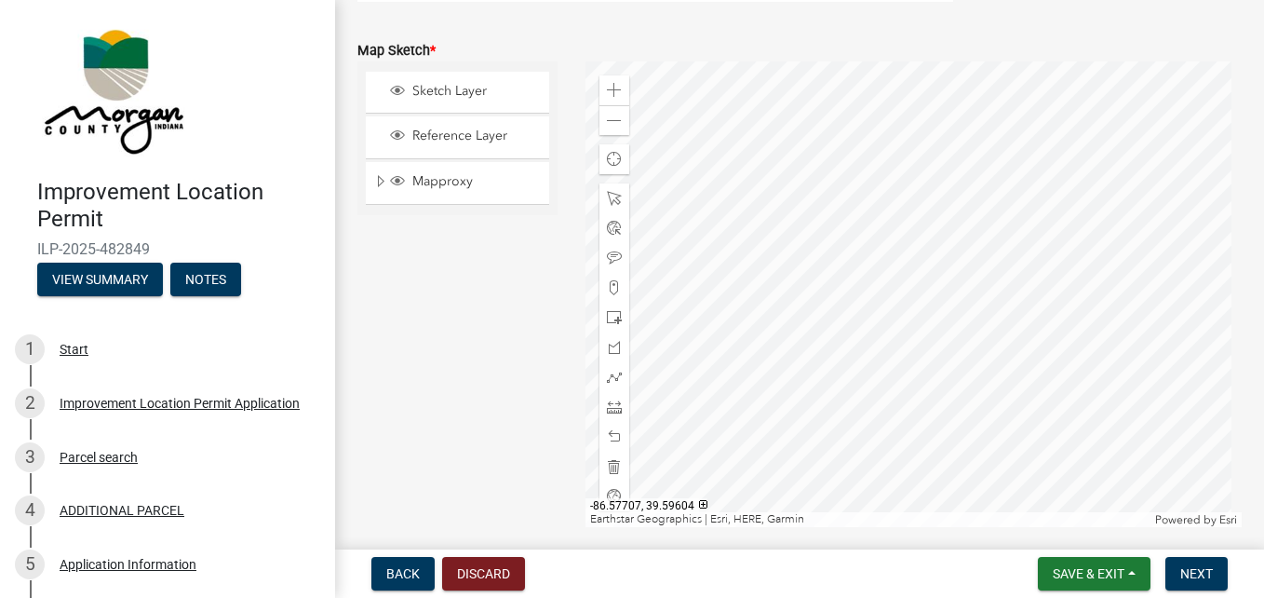
scroll to position [4003, 0]
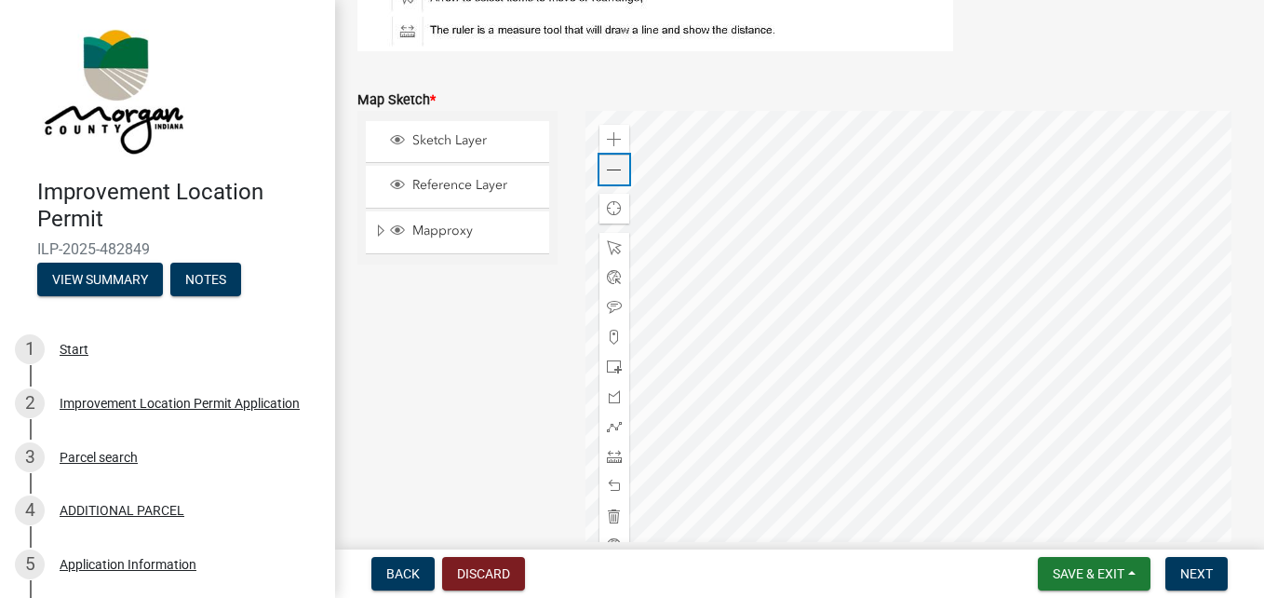
click at [612, 169] on span at bounding box center [614, 170] width 15 height 15
click at [496, 179] on span "Reference Layer" at bounding box center [475, 185] width 135 height 17
click at [505, 182] on span "Reference Layer" at bounding box center [475, 185] width 135 height 17
click at [486, 222] on span "Mapproxy" at bounding box center [475, 230] width 135 height 17
click at [888, 371] on div at bounding box center [914, 343] width 656 height 465
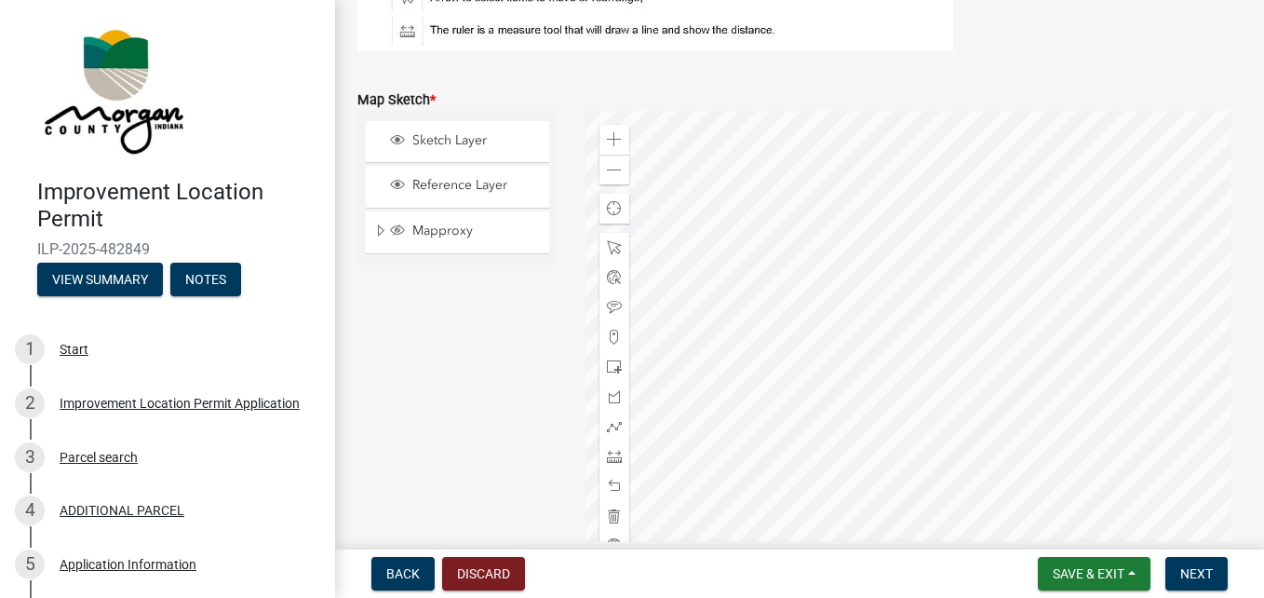
click at [869, 199] on div at bounding box center [914, 343] width 656 height 465
click at [607, 141] on span at bounding box center [614, 139] width 15 height 15
click at [1242, 111] on div at bounding box center [914, 343] width 656 height 465
click at [842, 111] on div at bounding box center [914, 343] width 656 height 465
click at [800, 146] on div at bounding box center [914, 343] width 656 height 465
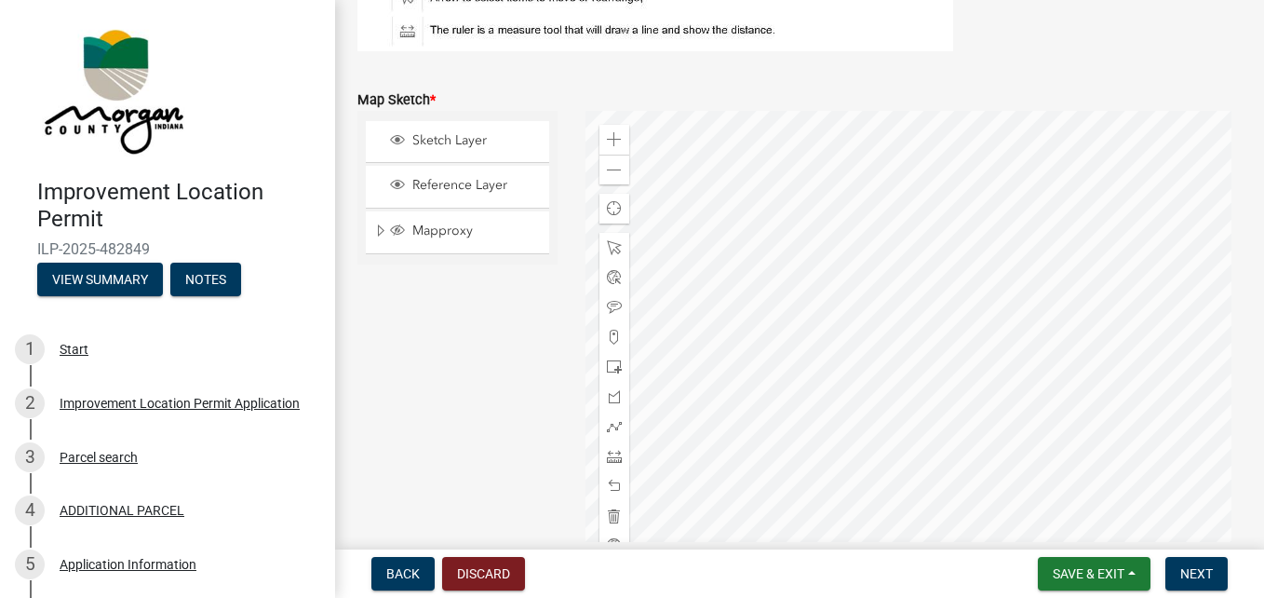
click at [889, 199] on div at bounding box center [914, 343] width 656 height 465
click at [611, 142] on span at bounding box center [614, 139] width 15 height 15
click at [624, 116] on div at bounding box center [914, 343] width 656 height 465
click at [614, 135] on span at bounding box center [614, 139] width 15 height 15
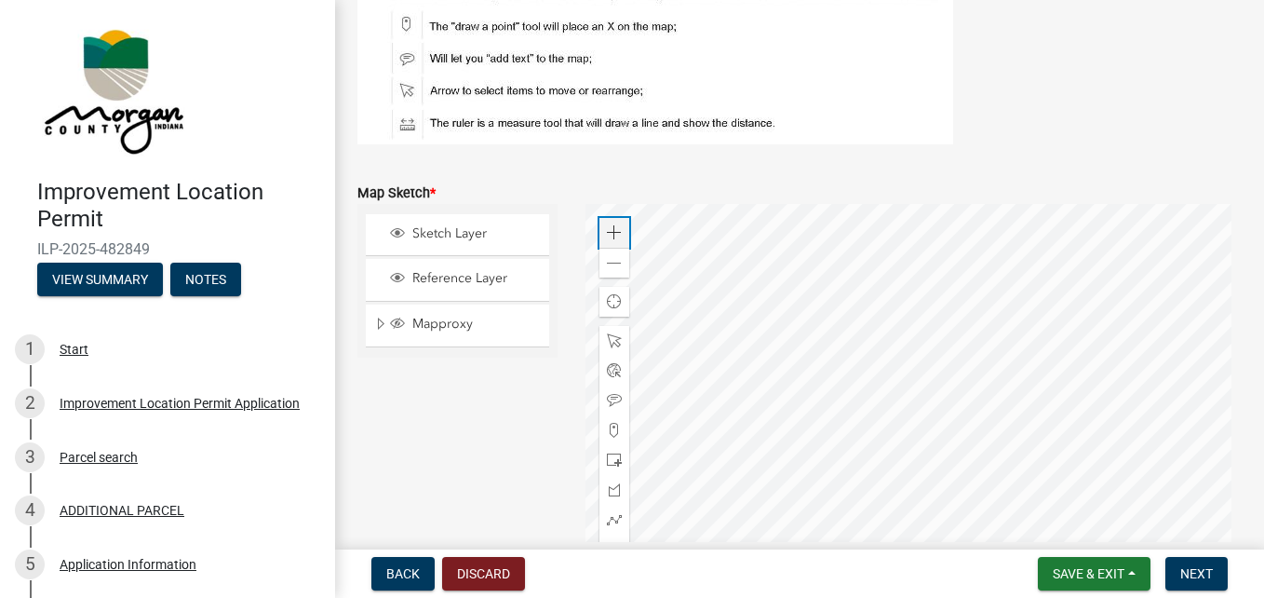
click at [610, 230] on span at bounding box center [614, 232] width 15 height 15
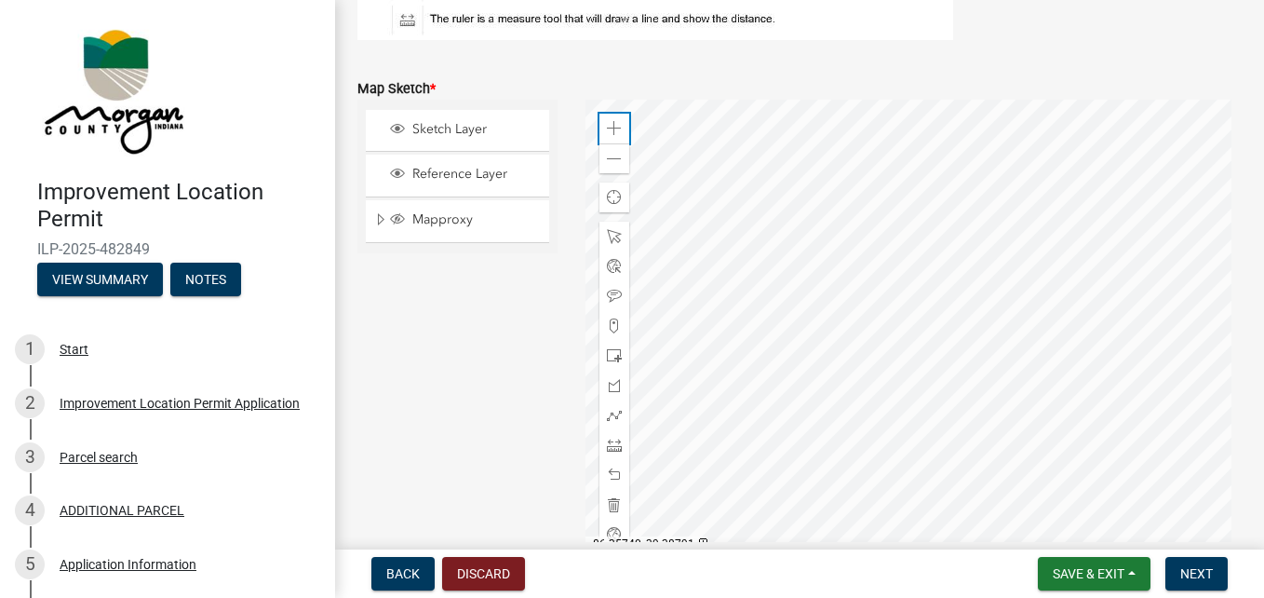
scroll to position [4096, 0]
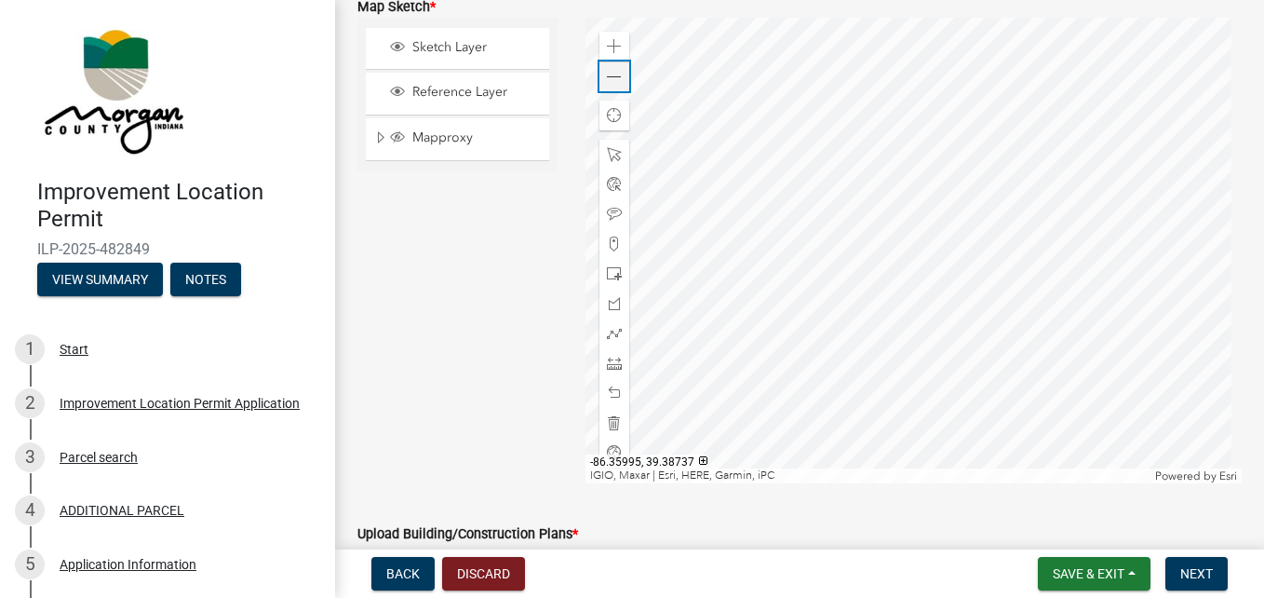
click at [608, 78] on span at bounding box center [614, 77] width 15 height 15
click at [907, 73] on div at bounding box center [914, 250] width 656 height 465
click at [609, 35] on div "Zoom in" at bounding box center [615, 47] width 30 height 30
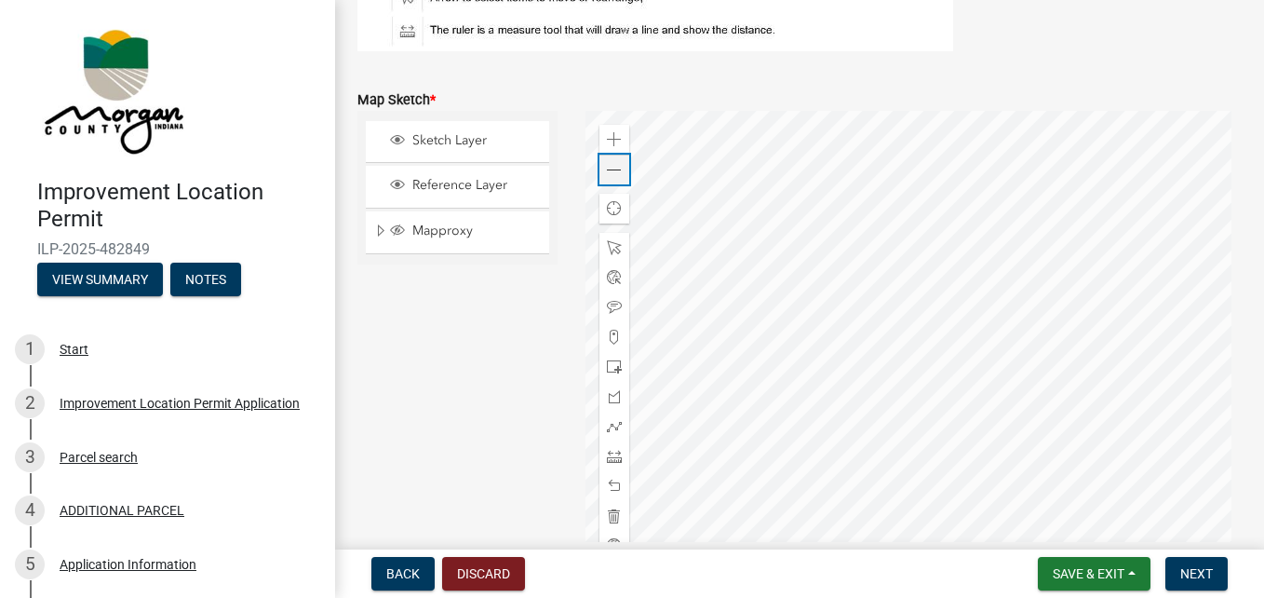
click at [621, 169] on div "Zoom out" at bounding box center [615, 170] width 30 height 30
click at [616, 170] on span at bounding box center [614, 170] width 15 height 15
click at [929, 211] on div at bounding box center [914, 343] width 656 height 465
click at [886, 249] on div at bounding box center [914, 343] width 656 height 465
click at [613, 429] on span at bounding box center [614, 426] width 15 height 15
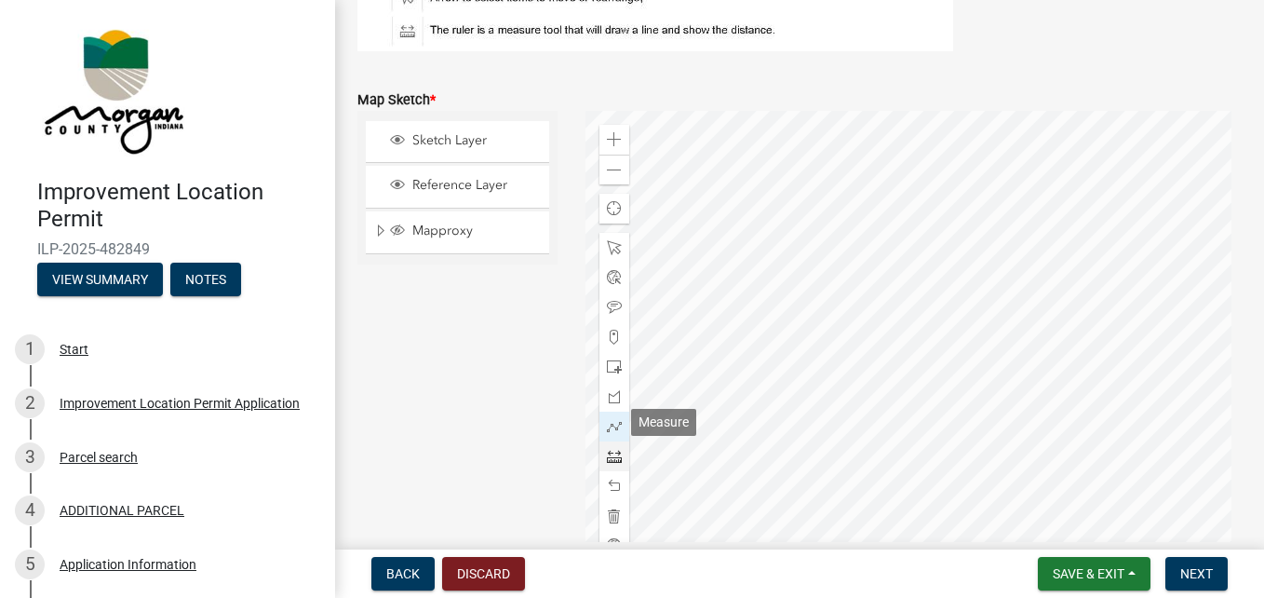
scroll to position [4037, 0]
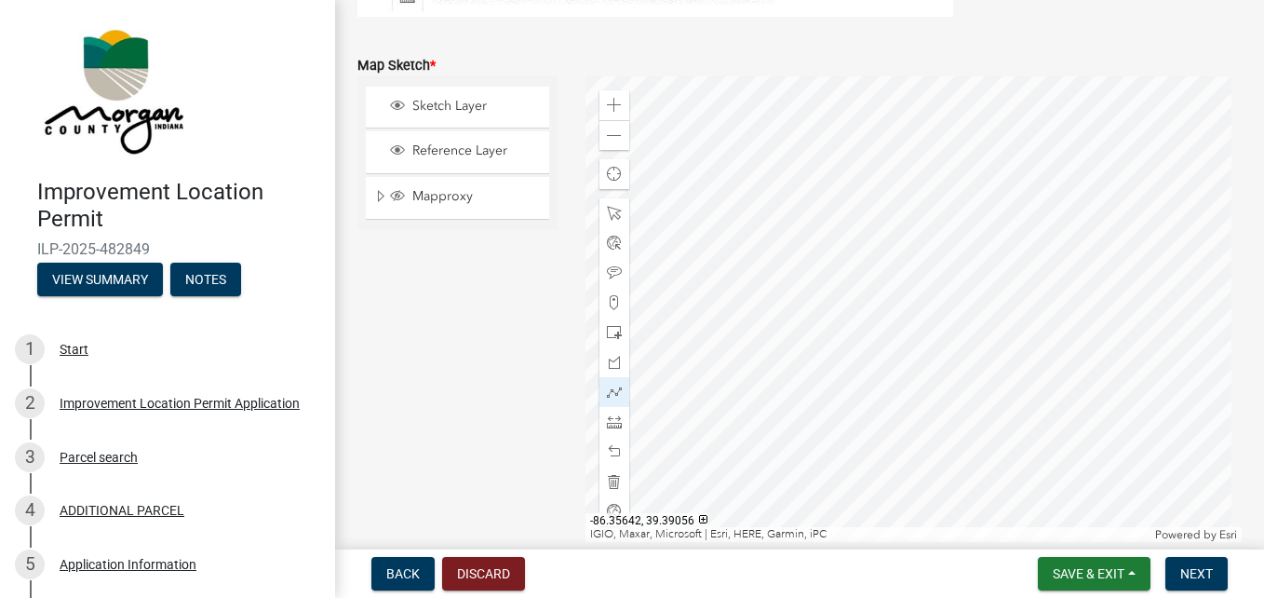
click at [896, 252] on div at bounding box center [914, 308] width 656 height 465
click at [919, 285] on div at bounding box center [914, 308] width 656 height 465
click at [900, 261] on div at bounding box center [914, 308] width 656 height 465
click at [609, 329] on span at bounding box center [614, 332] width 15 height 15
click at [920, 414] on div at bounding box center [914, 308] width 656 height 465
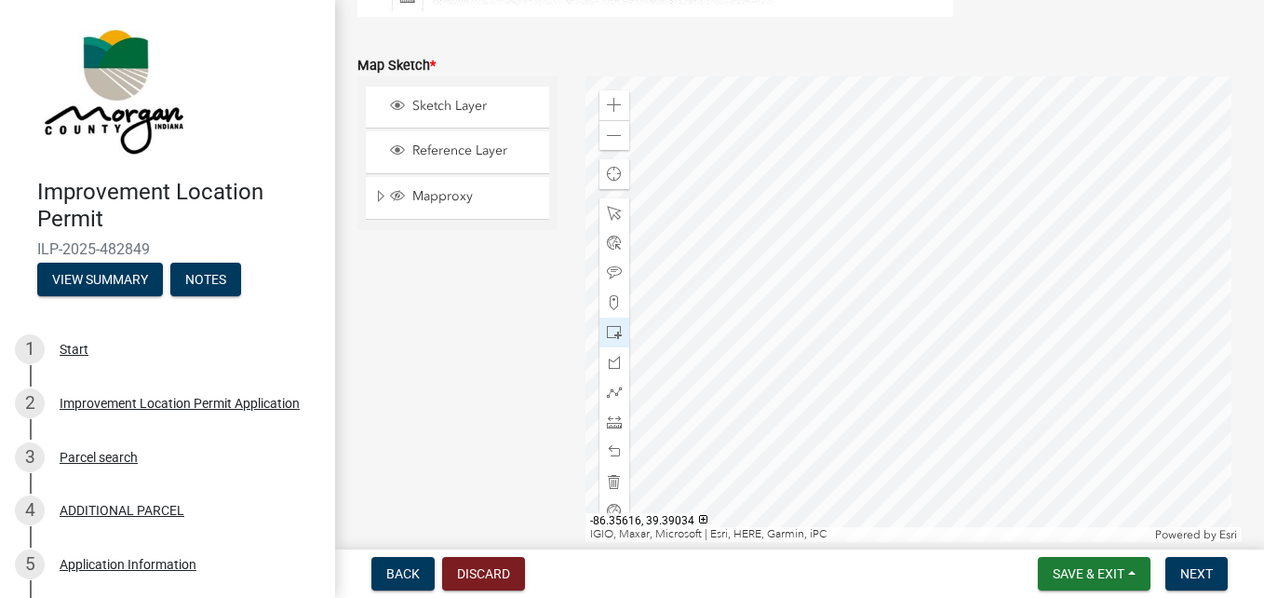
click at [946, 409] on div at bounding box center [914, 308] width 656 height 465
click at [887, 382] on div at bounding box center [914, 308] width 656 height 465
click at [937, 395] on div at bounding box center [914, 308] width 656 height 465
click at [607, 481] on span at bounding box center [614, 481] width 15 height 15
click at [607, 333] on span at bounding box center [614, 332] width 15 height 15
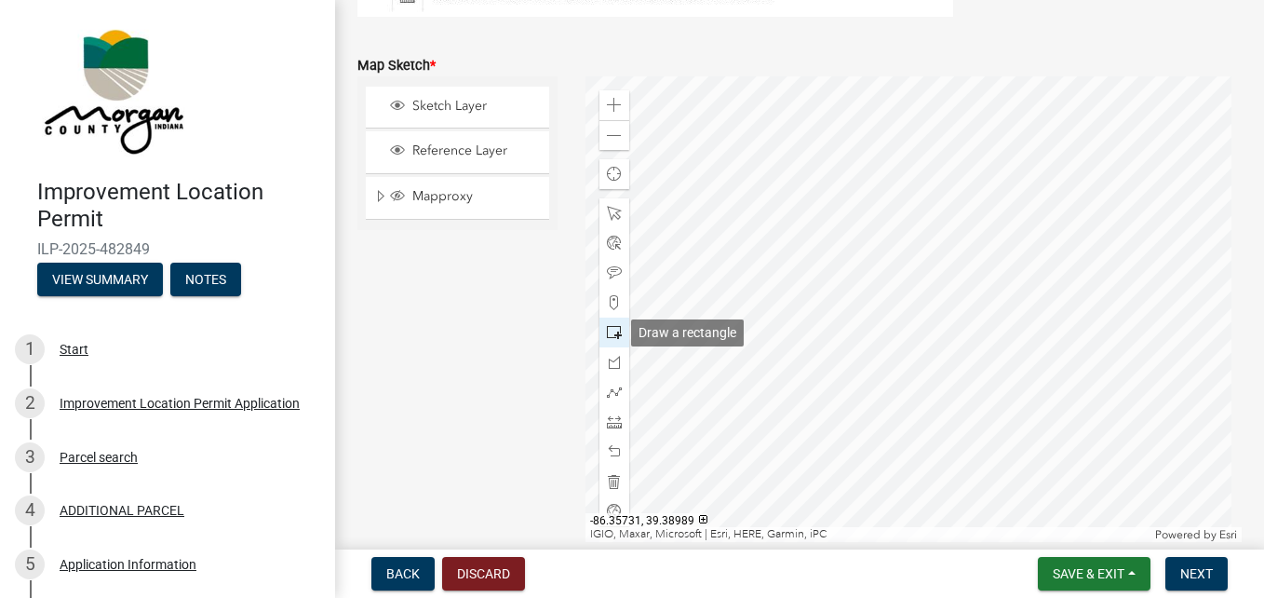
click at [610, 326] on span at bounding box center [614, 332] width 15 height 15
click at [965, 391] on div at bounding box center [914, 308] width 656 height 465
click at [1109, 567] on span "Save & Exit" at bounding box center [1089, 573] width 72 height 15
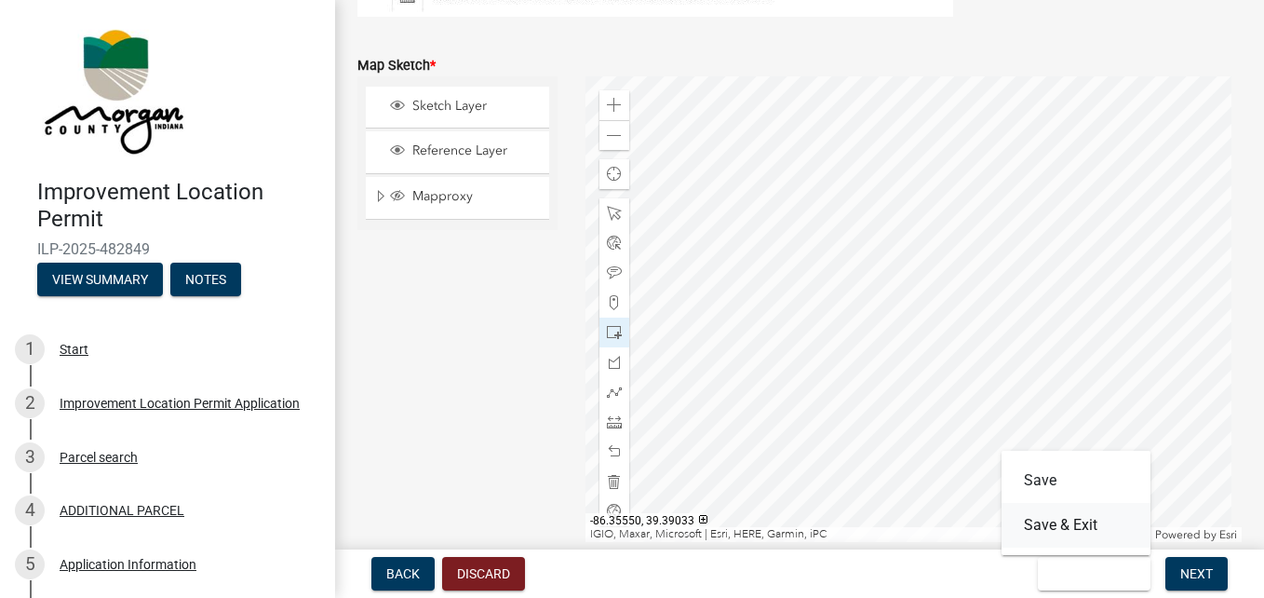
click at [1093, 519] on button "Save & Exit" at bounding box center [1076, 525] width 149 height 45
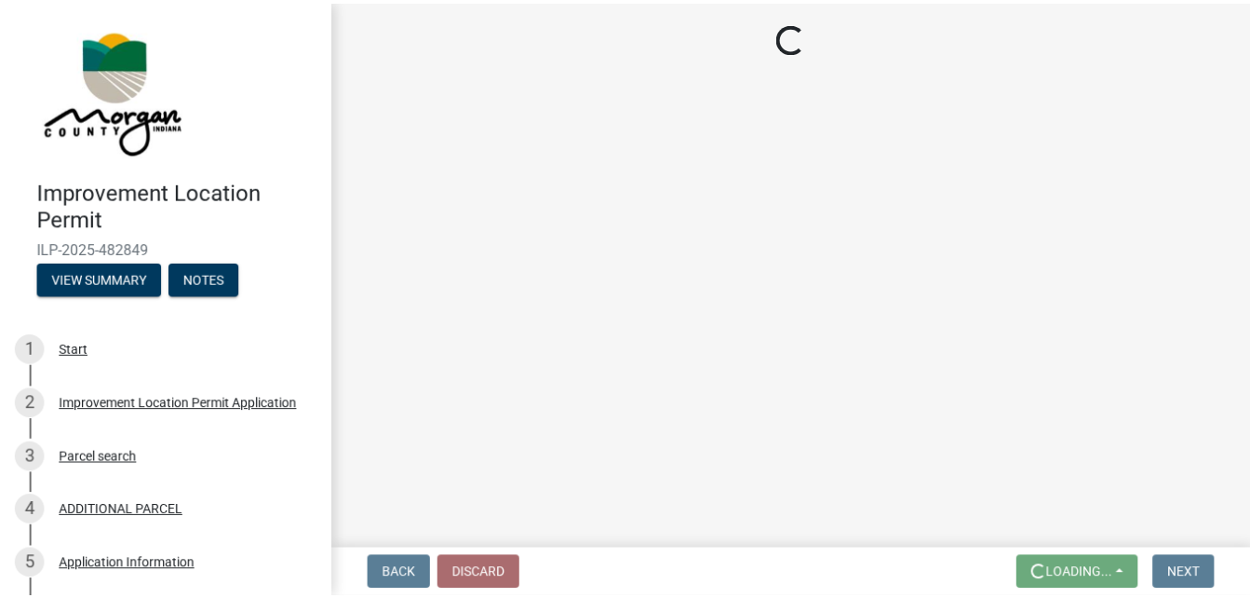
scroll to position [0, 0]
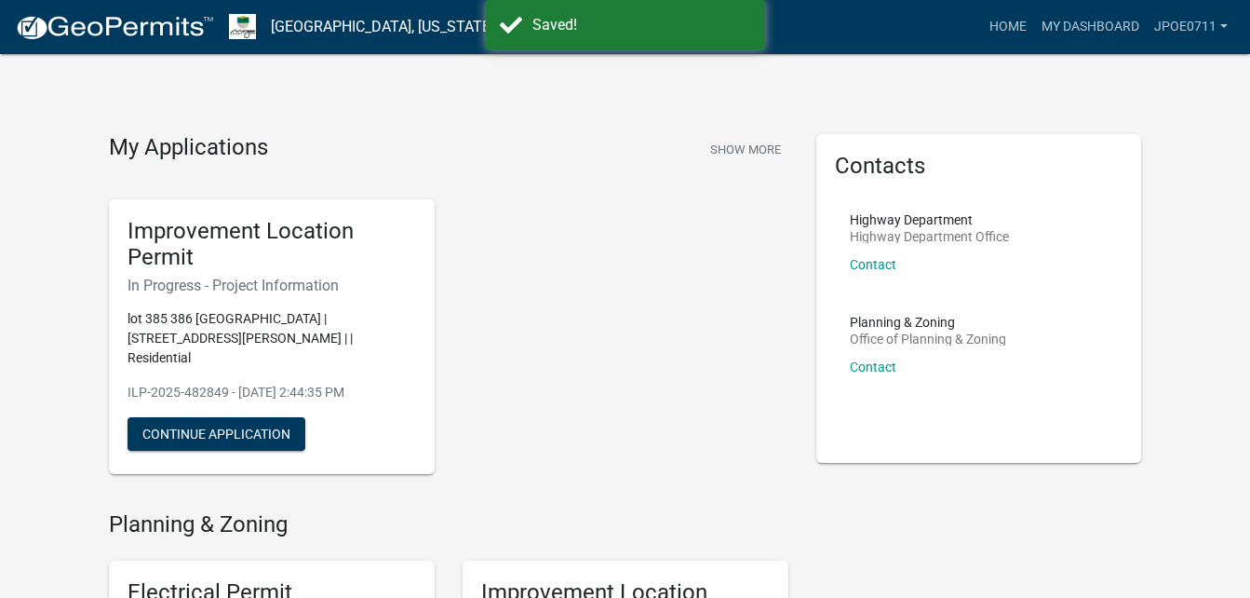
scroll to position [93, 0]
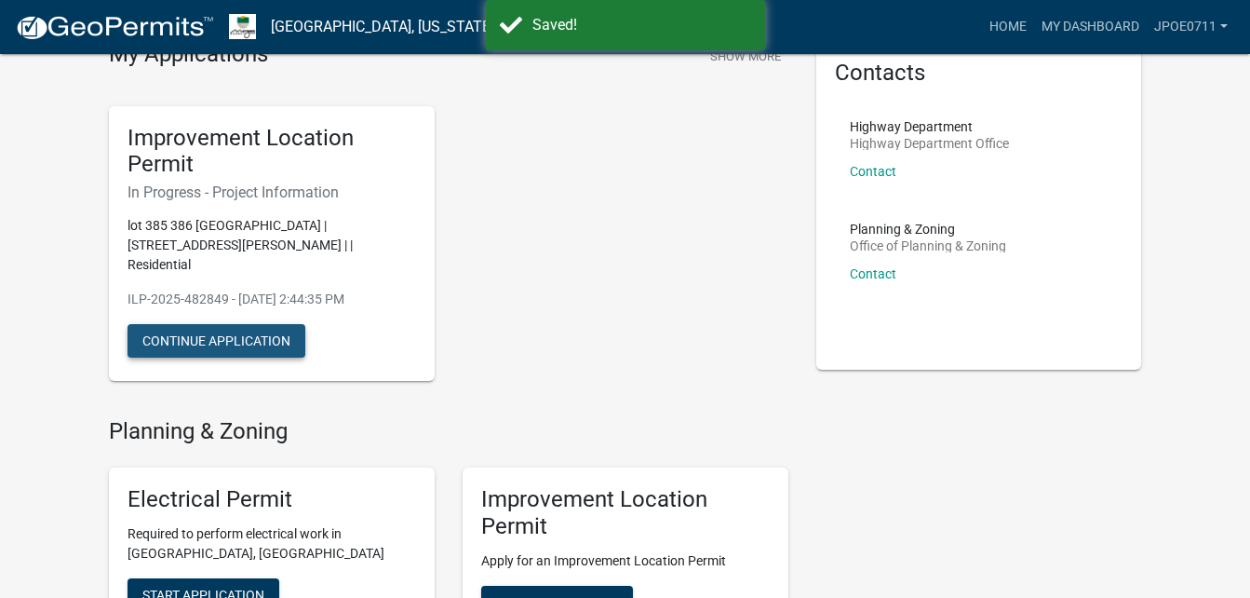
click at [230, 324] on button "Continue Application" at bounding box center [217, 341] width 178 height 34
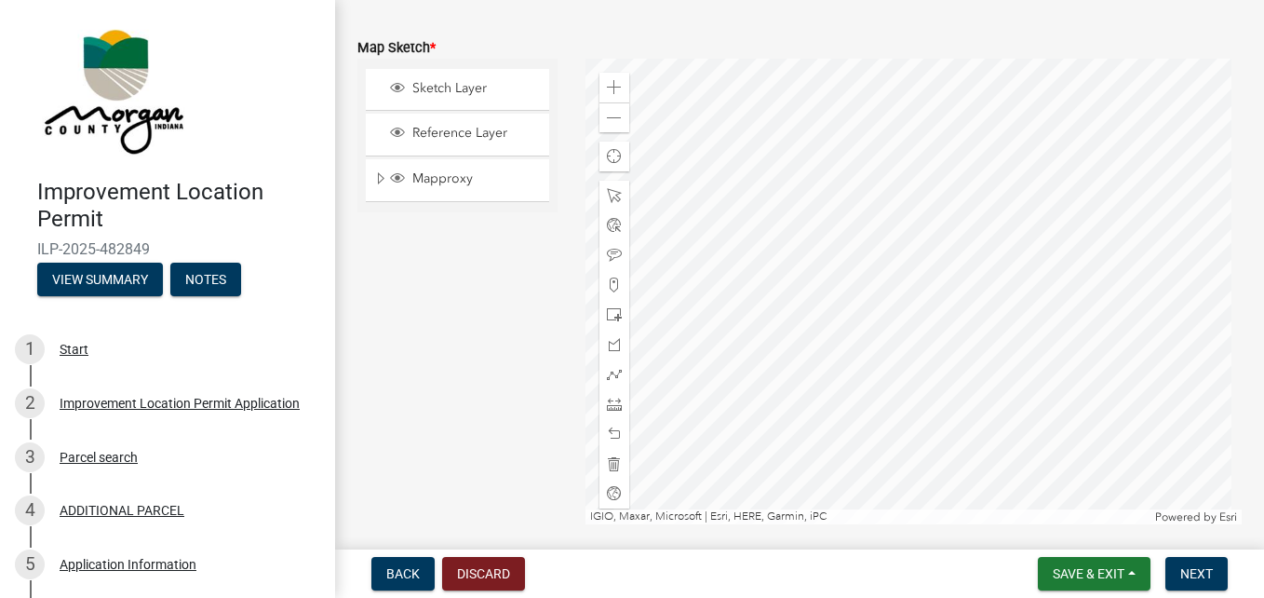
scroll to position [4003, 0]
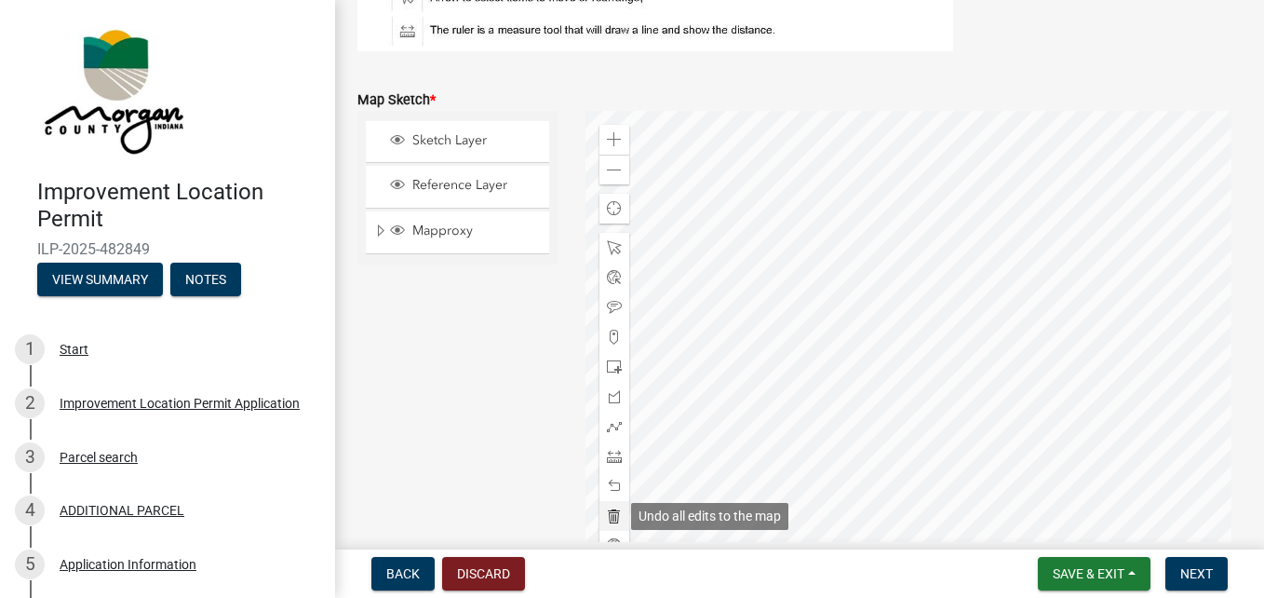
click at [613, 515] on span at bounding box center [614, 515] width 15 height 15
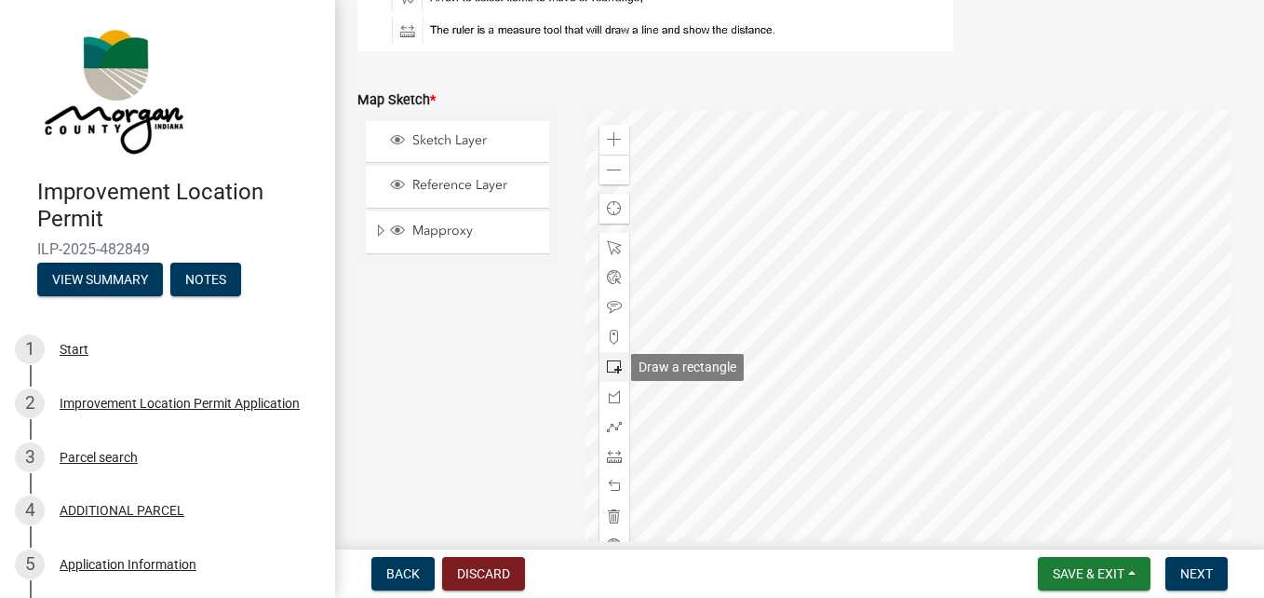
click at [613, 366] on span at bounding box center [614, 366] width 15 height 15
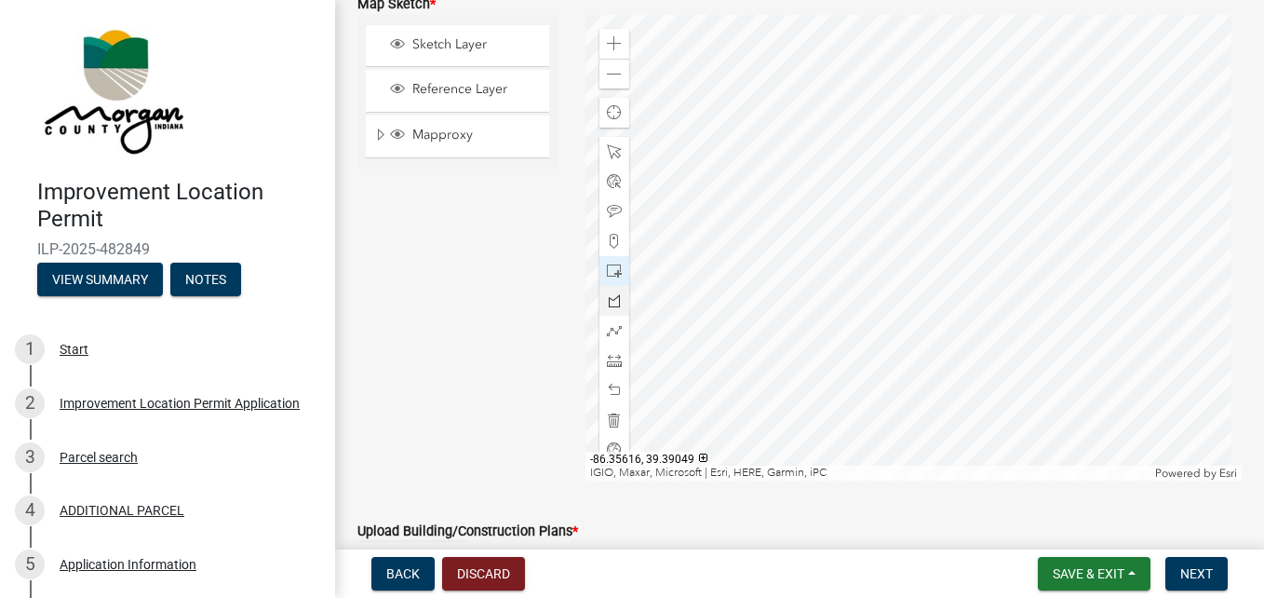
scroll to position [4131, 0]
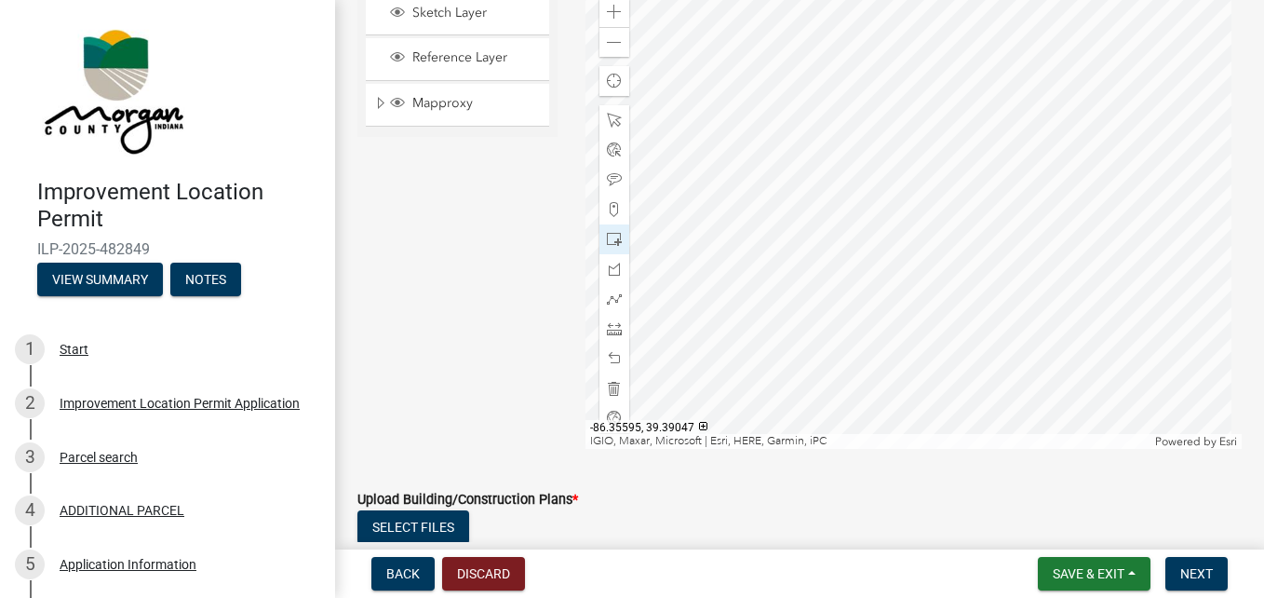
click at [1004, 181] on div at bounding box center [914, 215] width 656 height 465
click at [611, 12] on span at bounding box center [614, 12] width 15 height 15
click at [607, 40] on span at bounding box center [614, 42] width 15 height 15
click at [969, 88] on div at bounding box center [914, 215] width 656 height 465
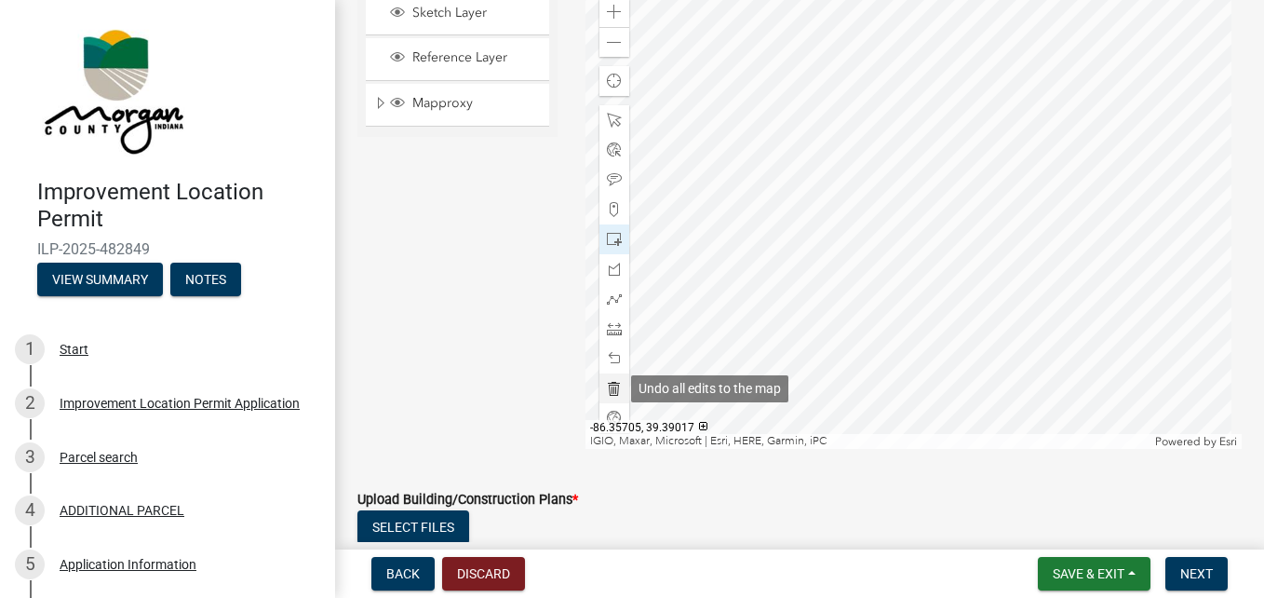
click at [608, 386] on span at bounding box center [614, 388] width 15 height 15
click at [898, 155] on div at bounding box center [914, 215] width 656 height 465
click at [940, 105] on div at bounding box center [914, 215] width 656 height 465
click at [1029, 241] on div at bounding box center [914, 215] width 656 height 465
click at [917, 191] on div at bounding box center [914, 215] width 656 height 465
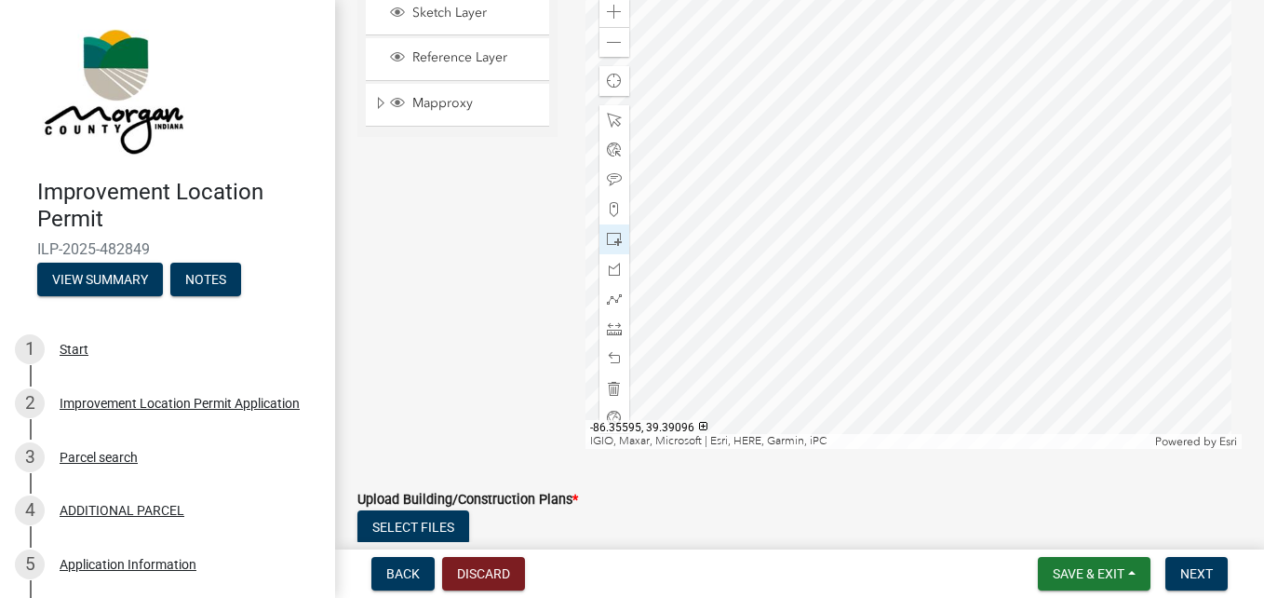
click at [922, 198] on div at bounding box center [914, 215] width 656 height 465
click at [608, 239] on span at bounding box center [614, 239] width 15 height 15
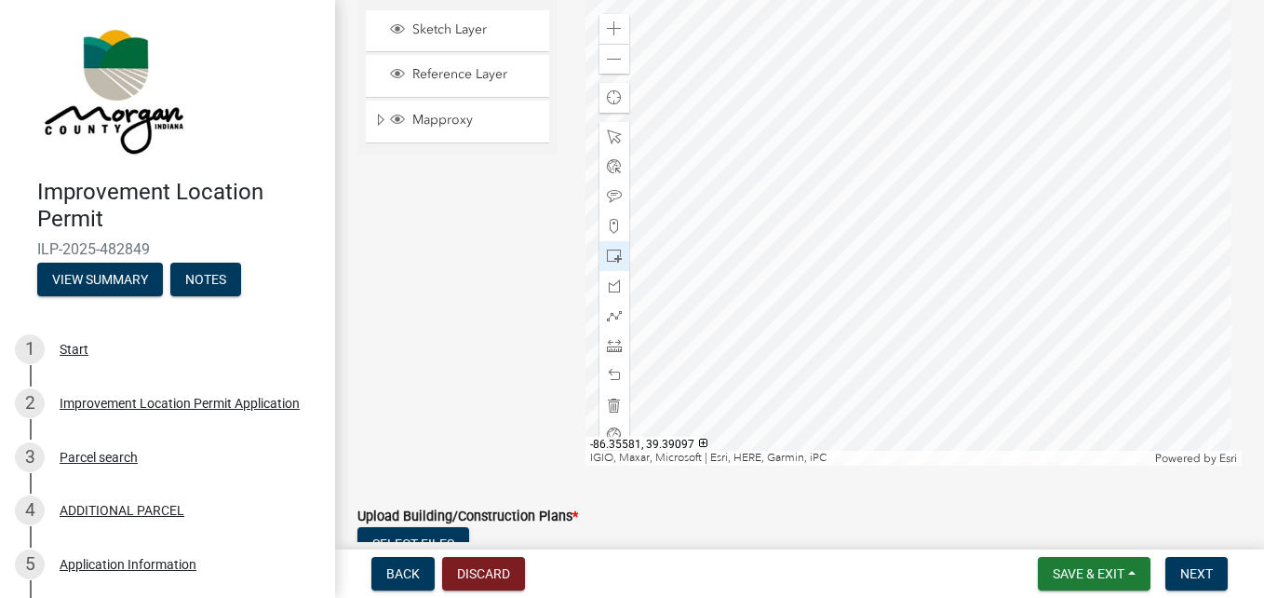
click at [964, 210] on div at bounding box center [914, 232] width 656 height 465
click at [613, 401] on span at bounding box center [614, 405] width 15 height 15
click at [901, 219] on div at bounding box center [914, 232] width 656 height 465
click at [941, 272] on div at bounding box center [914, 232] width 656 height 465
click at [901, 257] on div at bounding box center [914, 232] width 656 height 465
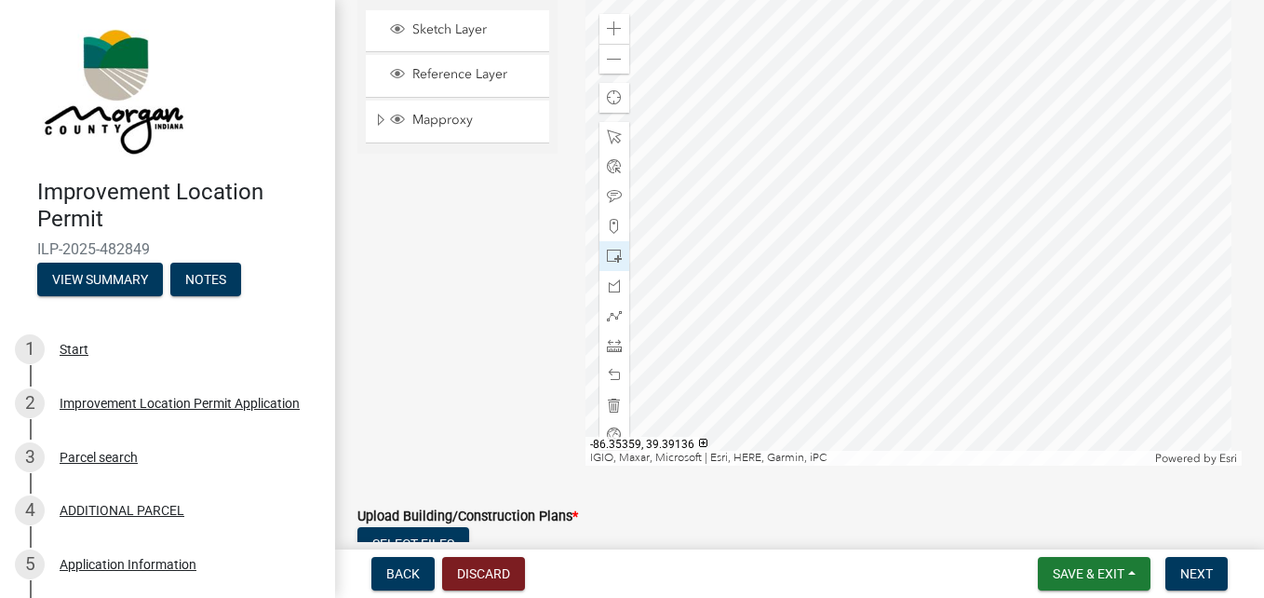
click at [945, 278] on div at bounding box center [914, 232] width 656 height 465
click at [923, 289] on div at bounding box center [914, 232] width 656 height 465
click at [988, 327] on div at bounding box center [914, 232] width 656 height 465
click at [907, 138] on div at bounding box center [914, 232] width 656 height 465
click at [613, 21] on span at bounding box center [614, 28] width 15 height 15
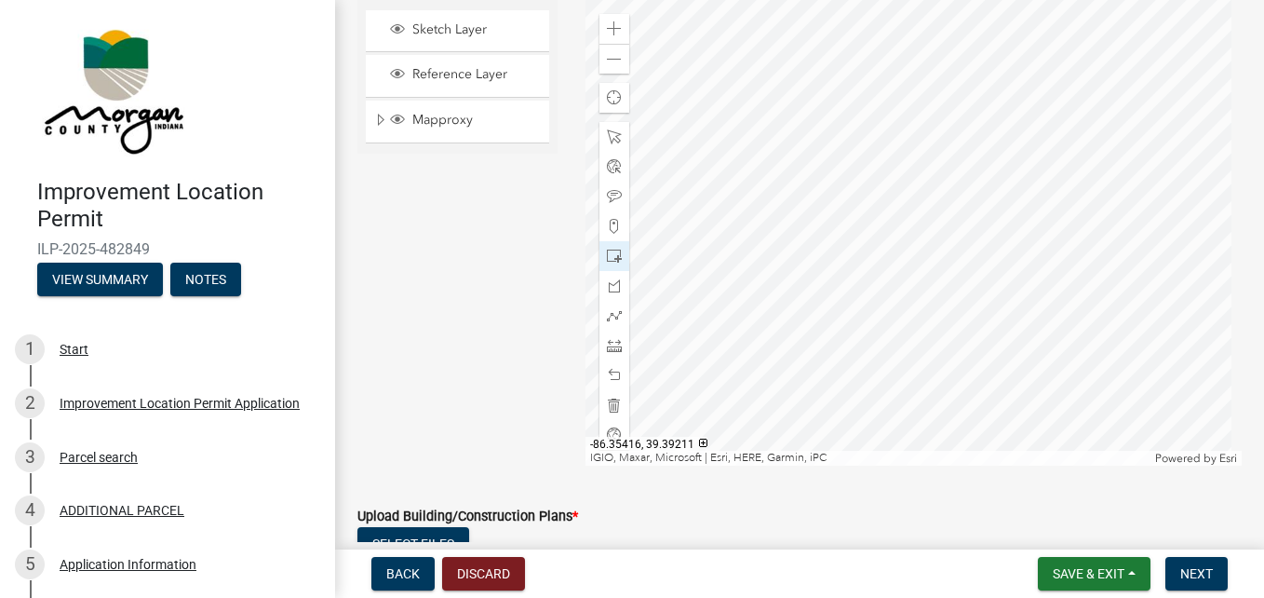
click at [466, 105] on div "Mapproxy" at bounding box center [457, 122] width 183 height 42
click at [485, 115] on span "Mapproxy" at bounding box center [475, 120] width 135 height 17
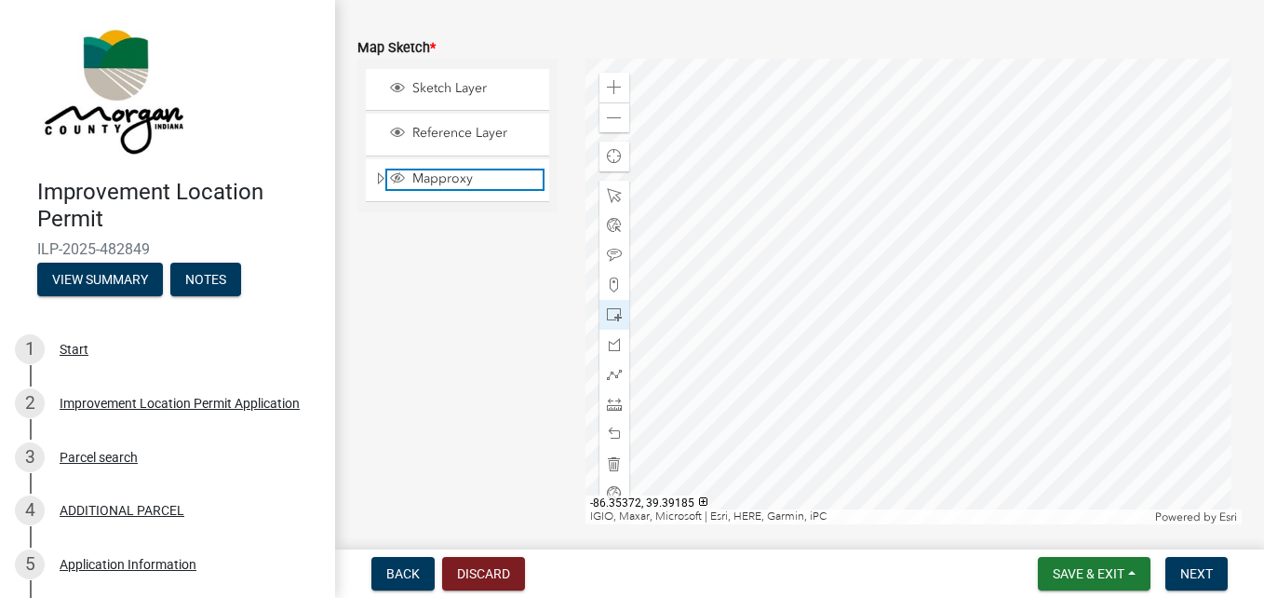
scroll to position [4021, 0]
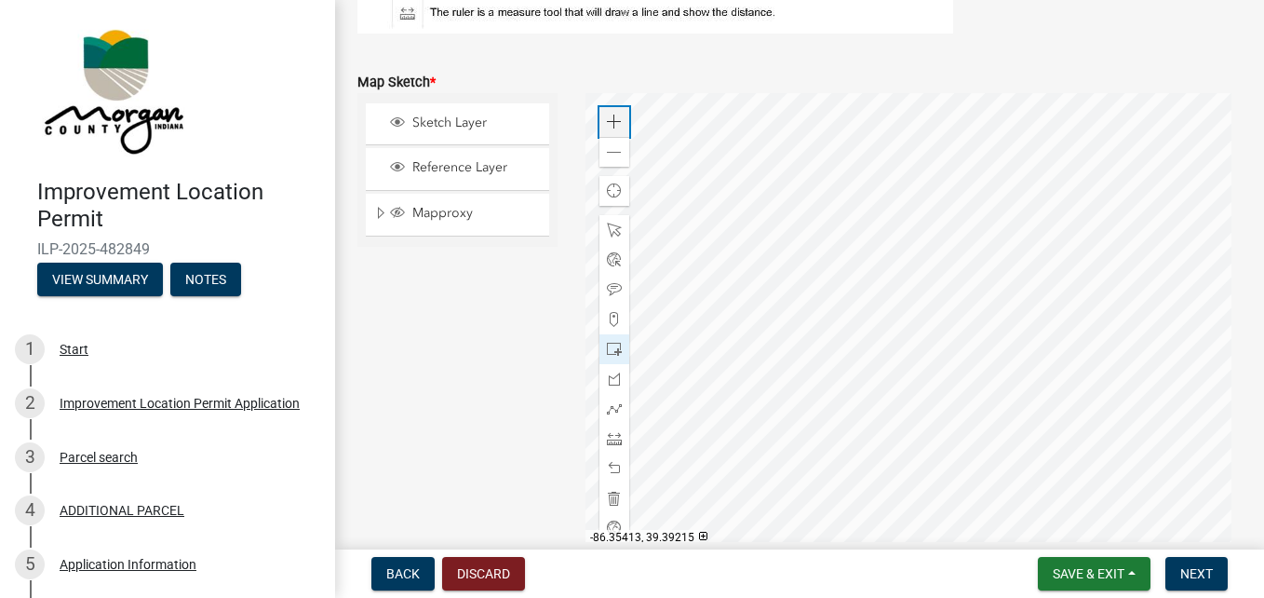
click at [612, 126] on span at bounding box center [614, 122] width 15 height 15
click at [613, 146] on span at bounding box center [614, 152] width 15 height 15
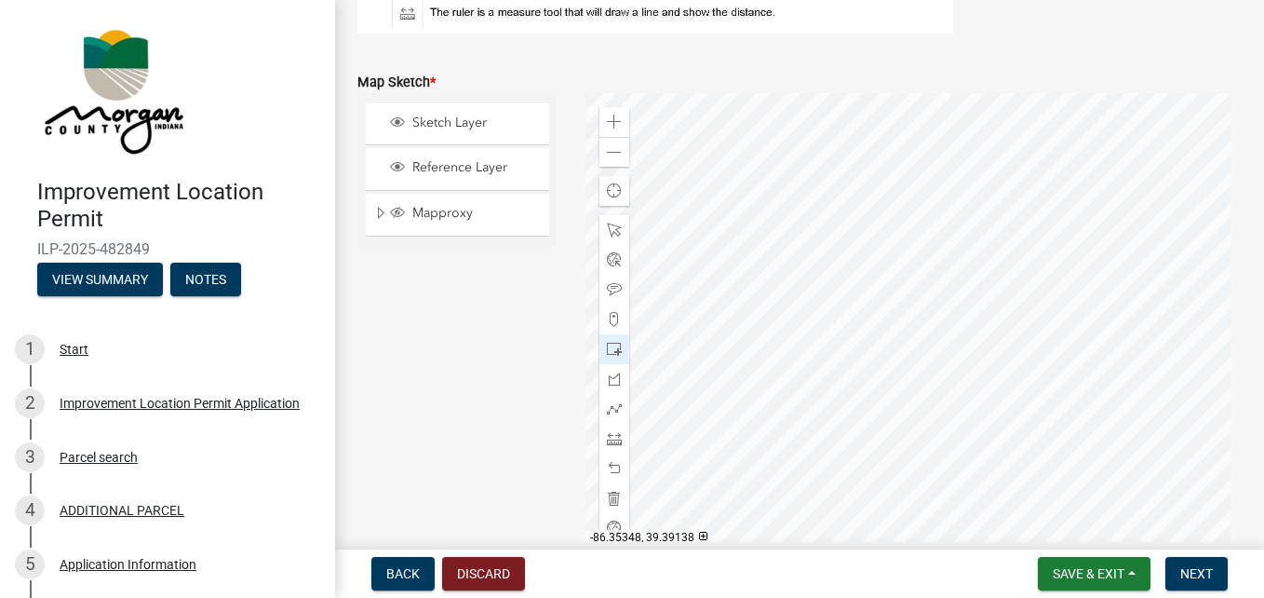
click at [1103, 124] on div at bounding box center [914, 325] width 656 height 465
click at [772, 415] on div at bounding box center [914, 325] width 656 height 465
click at [945, 221] on div at bounding box center [914, 325] width 656 height 465
click at [925, 216] on div at bounding box center [914, 325] width 656 height 465
click at [611, 119] on span at bounding box center [614, 122] width 15 height 15
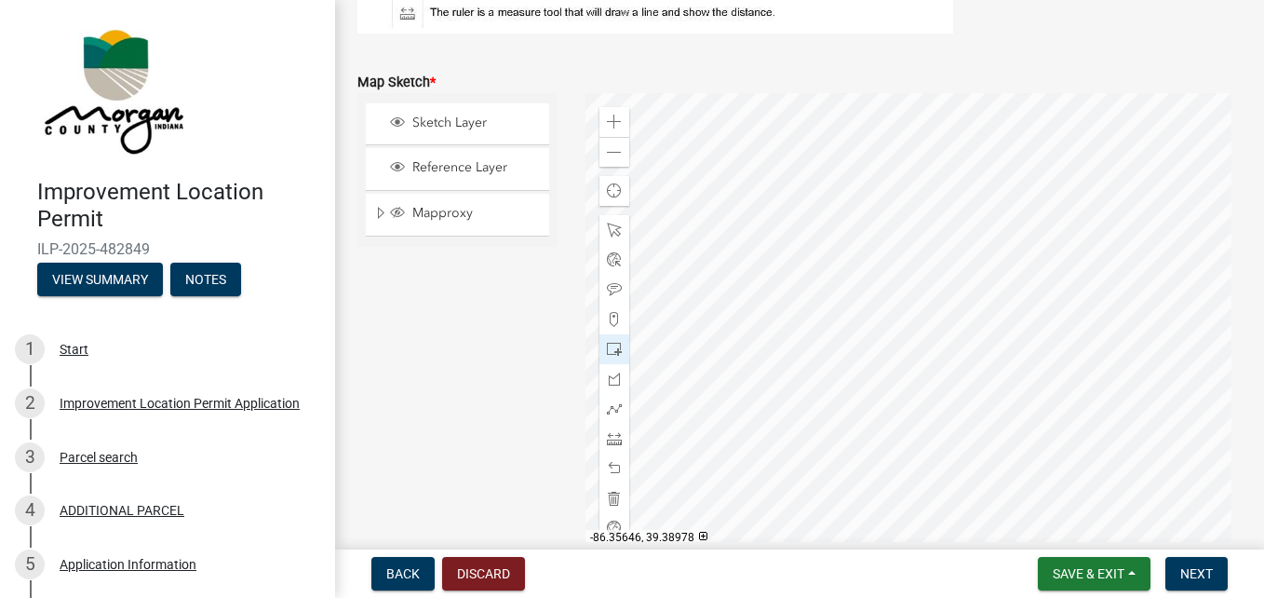
click at [848, 352] on div at bounding box center [914, 325] width 656 height 465
click at [946, 213] on div at bounding box center [914, 325] width 656 height 465
click at [609, 115] on span at bounding box center [614, 122] width 15 height 15
click at [900, 279] on div at bounding box center [914, 325] width 656 height 465
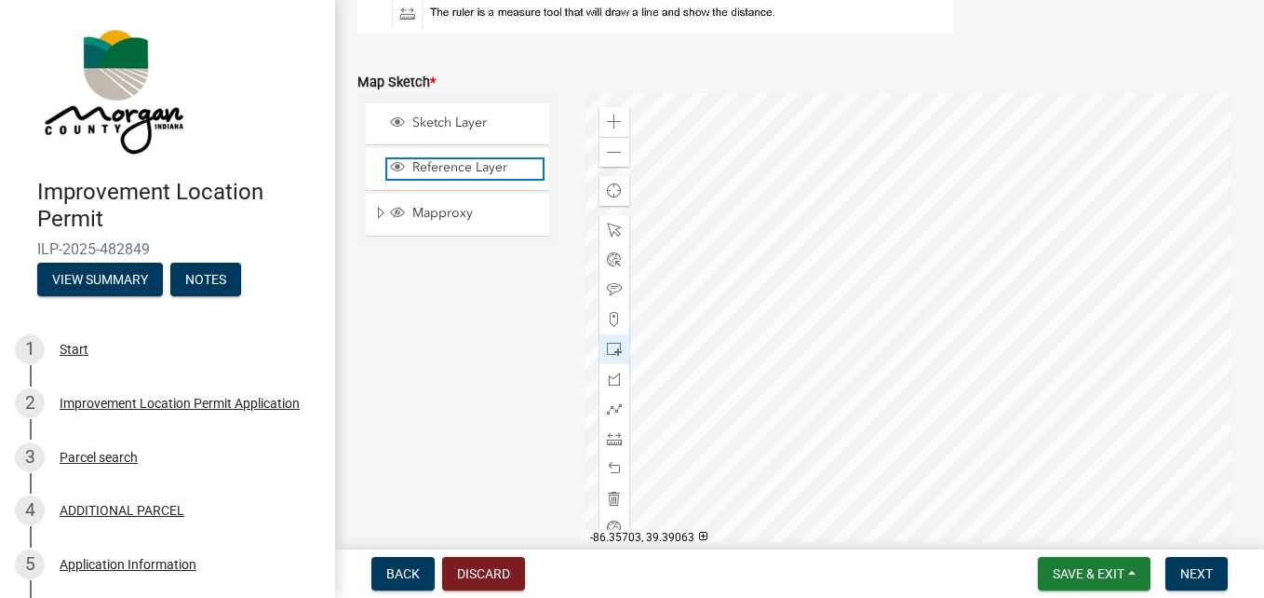
click at [482, 168] on span "Reference Layer" at bounding box center [475, 167] width 135 height 17
click at [931, 206] on div at bounding box center [914, 325] width 656 height 465
click at [953, 222] on div at bounding box center [914, 325] width 656 height 465
click at [607, 122] on span at bounding box center [614, 122] width 15 height 15
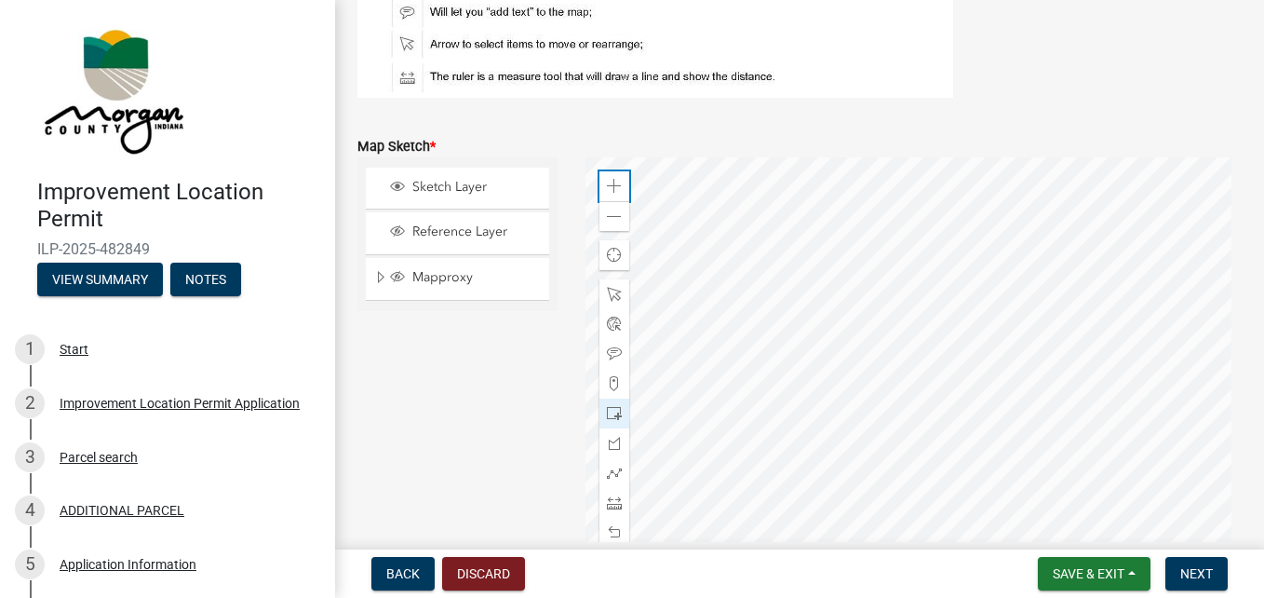
scroll to position [3928, 0]
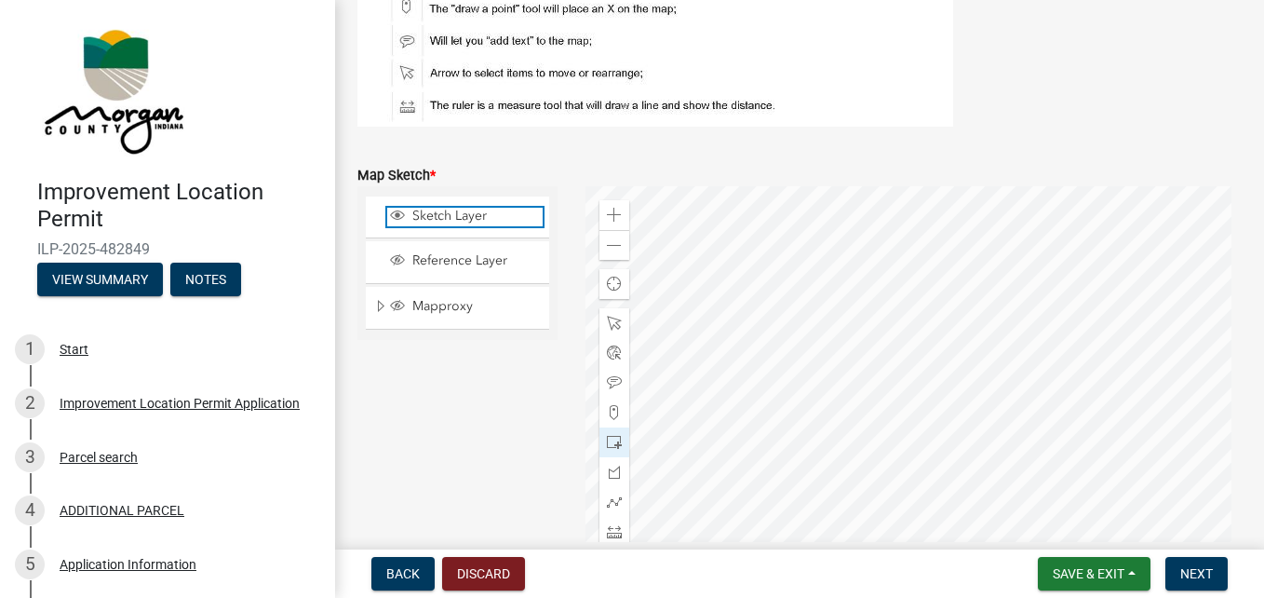
click at [442, 217] on span "Sketch Layer" at bounding box center [475, 216] width 135 height 17
click at [441, 216] on span "Sketch Layer" at bounding box center [475, 216] width 135 height 17
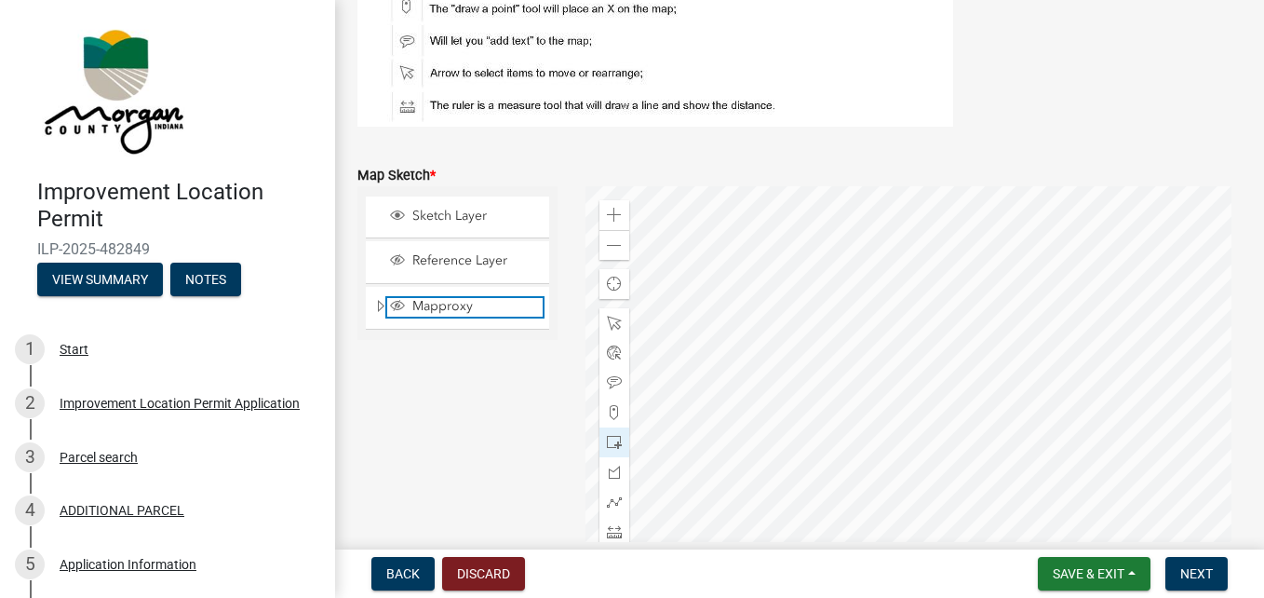
click at [452, 303] on span "Mapproxy" at bounding box center [475, 306] width 135 height 17
click at [451, 298] on span "Mapproxy" at bounding box center [475, 306] width 135 height 17
click at [614, 247] on span at bounding box center [614, 245] width 15 height 15
click at [931, 357] on div at bounding box center [914, 418] width 656 height 465
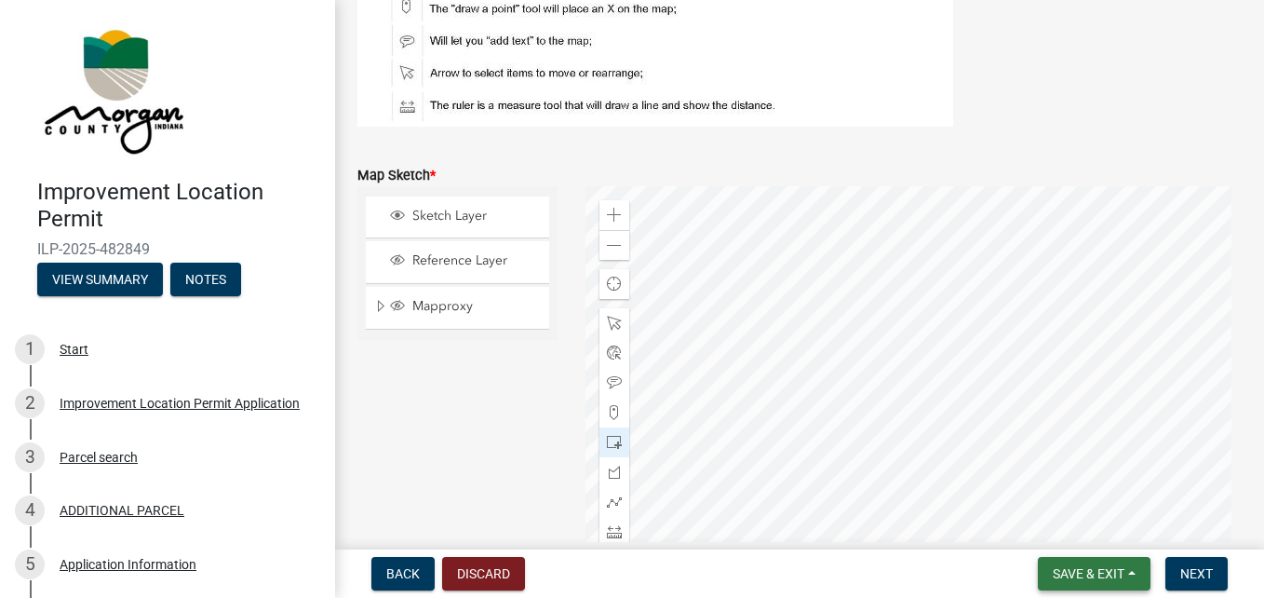
click at [1072, 566] on span "Save & Exit" at bounding box center [1089, 573] width 72 height 15
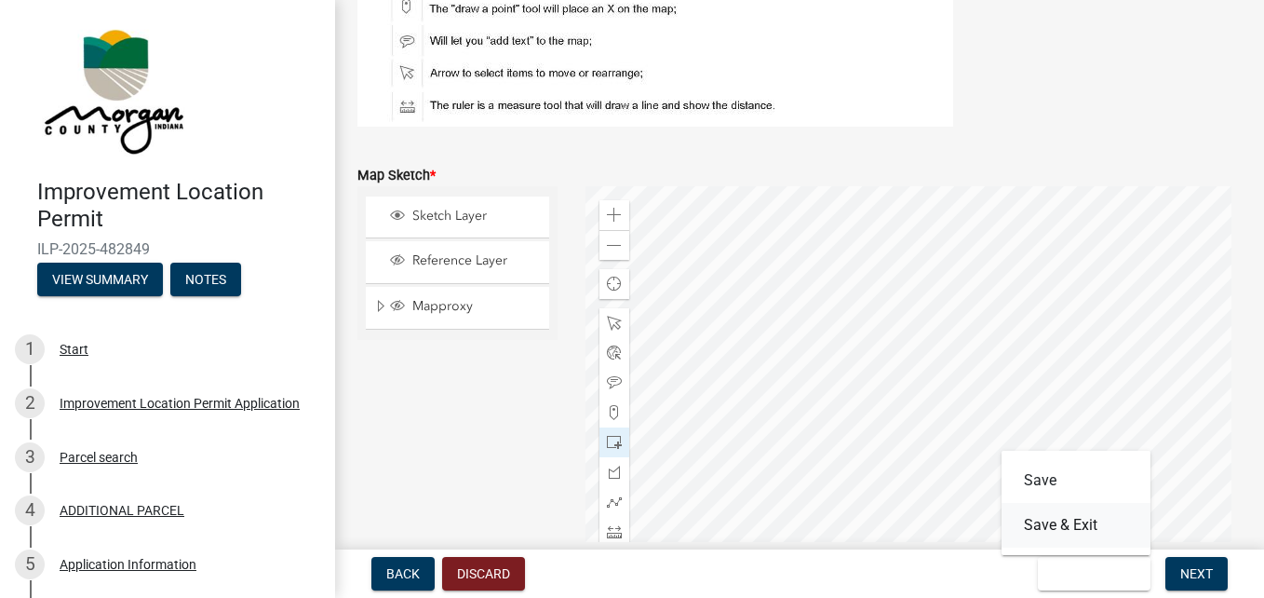
click at [1063, 520] on button "Save & Exit" at bounding box center [1076, 525] width 149 height 45
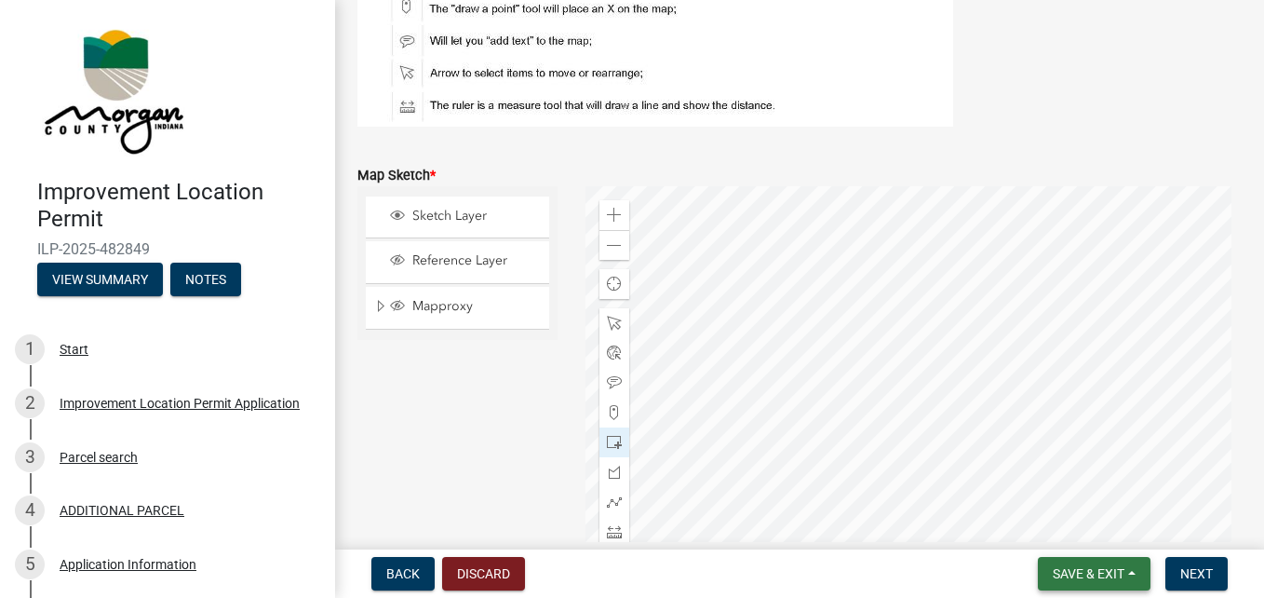
click at [1095, 568] on span "Save & Exit" at bounding box center [1089, 573] width 72 height 15
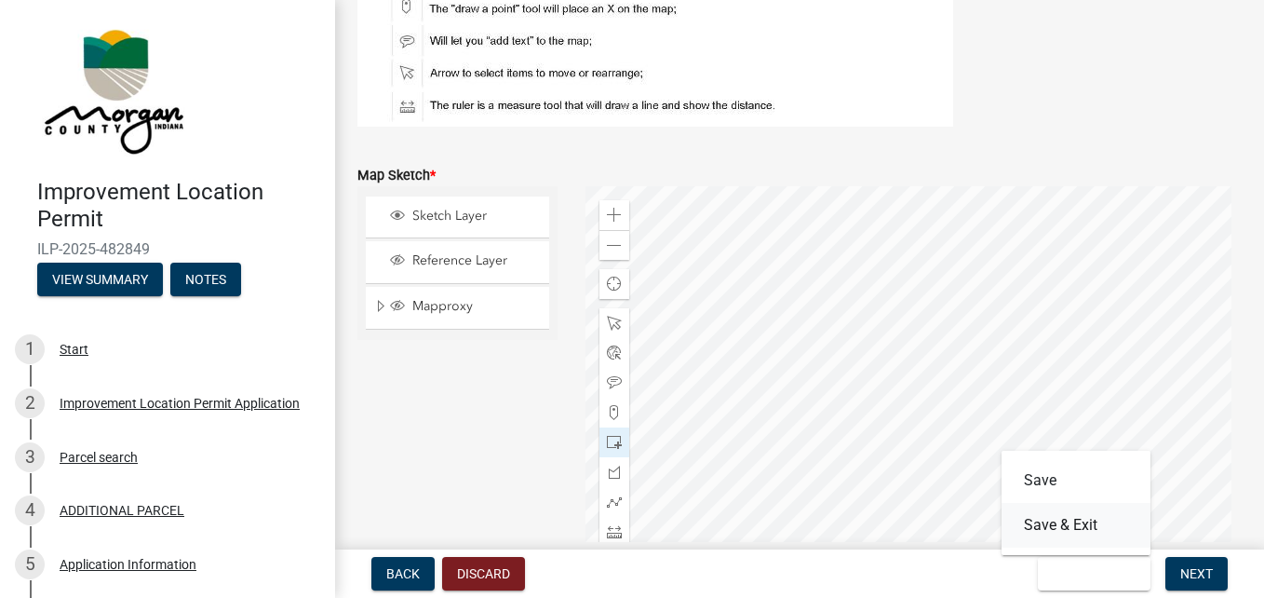
click at [1082, 522] on button "Save & Exit" at bounding box center [1076, 525] width 149 height 45
